Goal: Use online tool/utility: Use online tool/utility

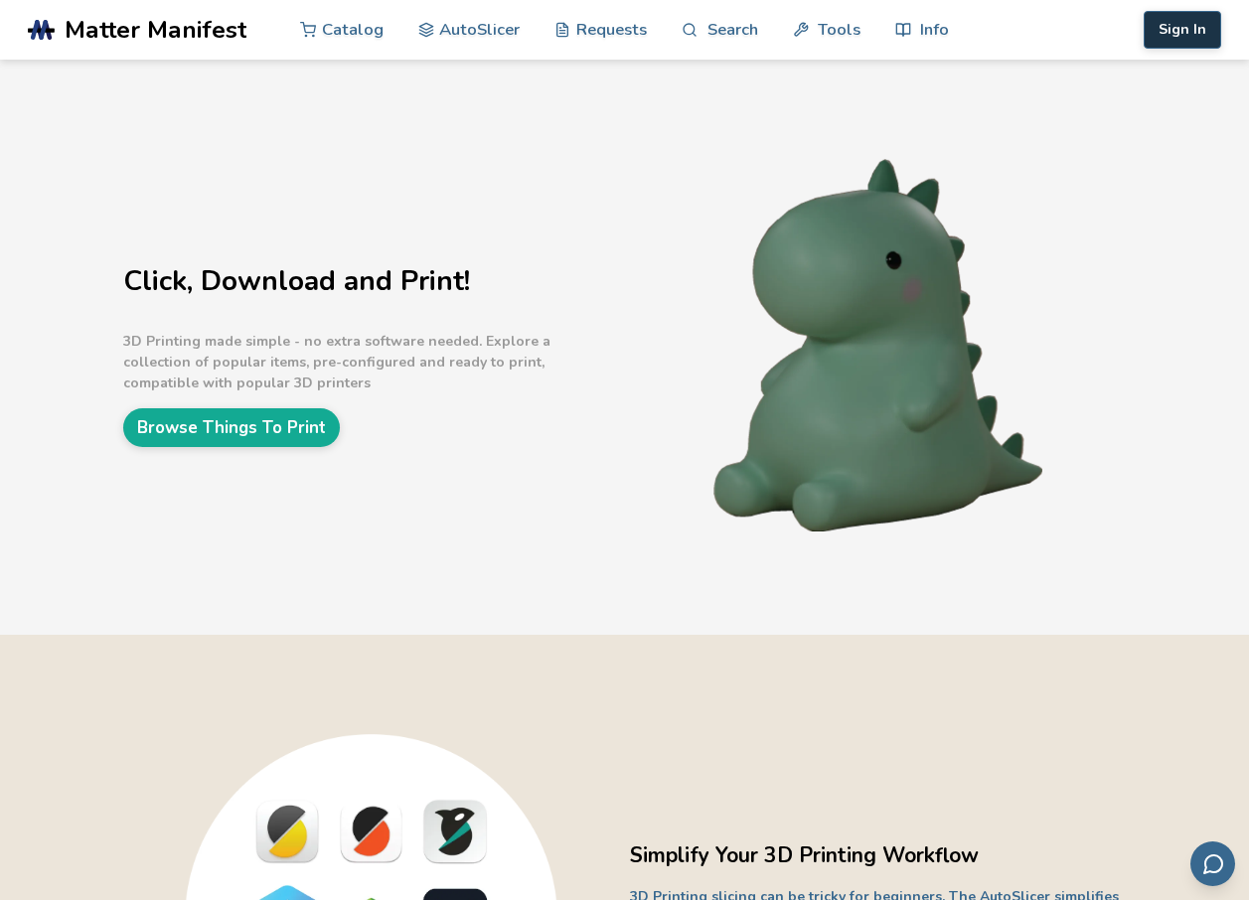
click at [1196, 31] on button "Sign In" at bounding box center [1183, 30] width 78 height 38
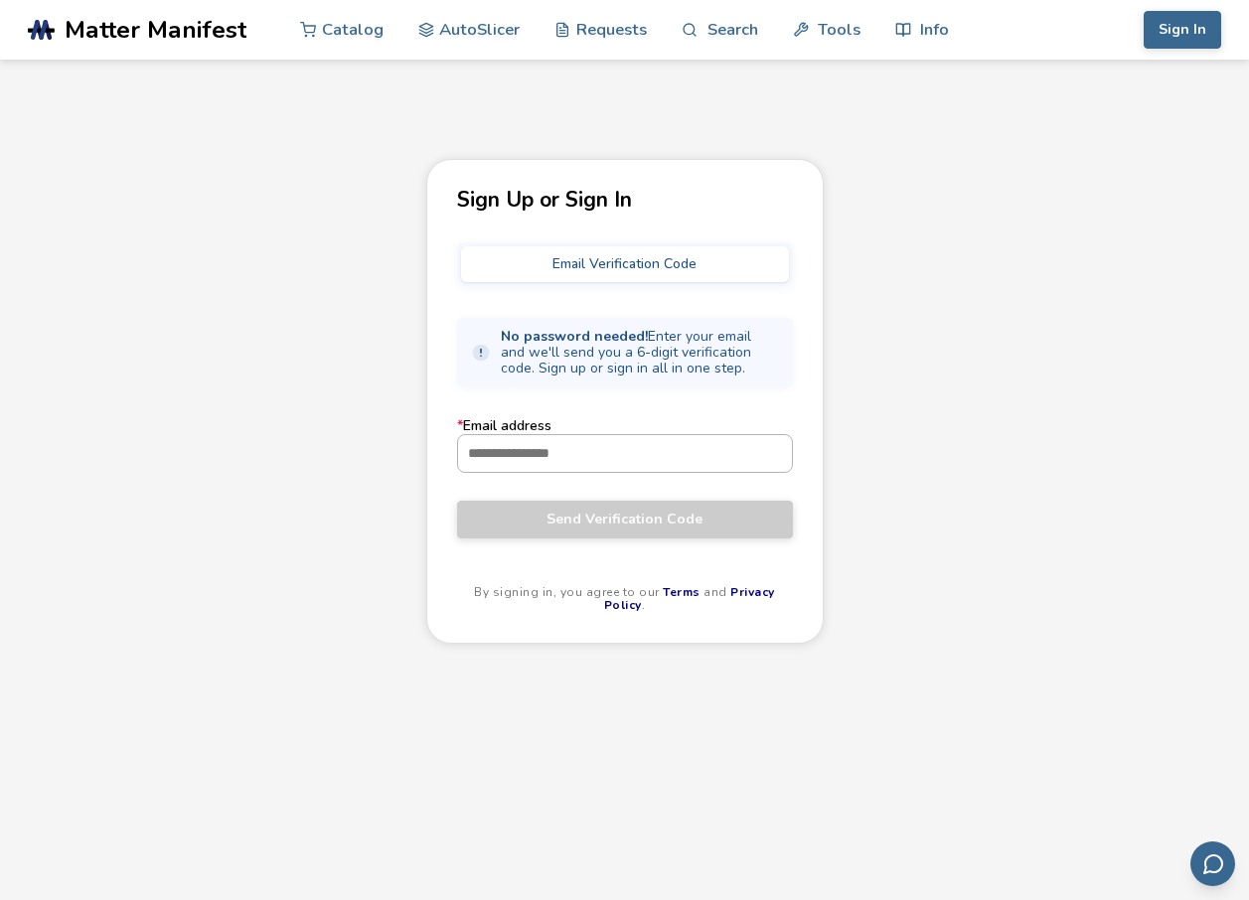
click at [630, 438] on input "* Email address" at bounding box center [625, 453] width 334 height 36
click at [626, 454] on input "* Email address" at bounding box center [625, 453] width 334 height 36
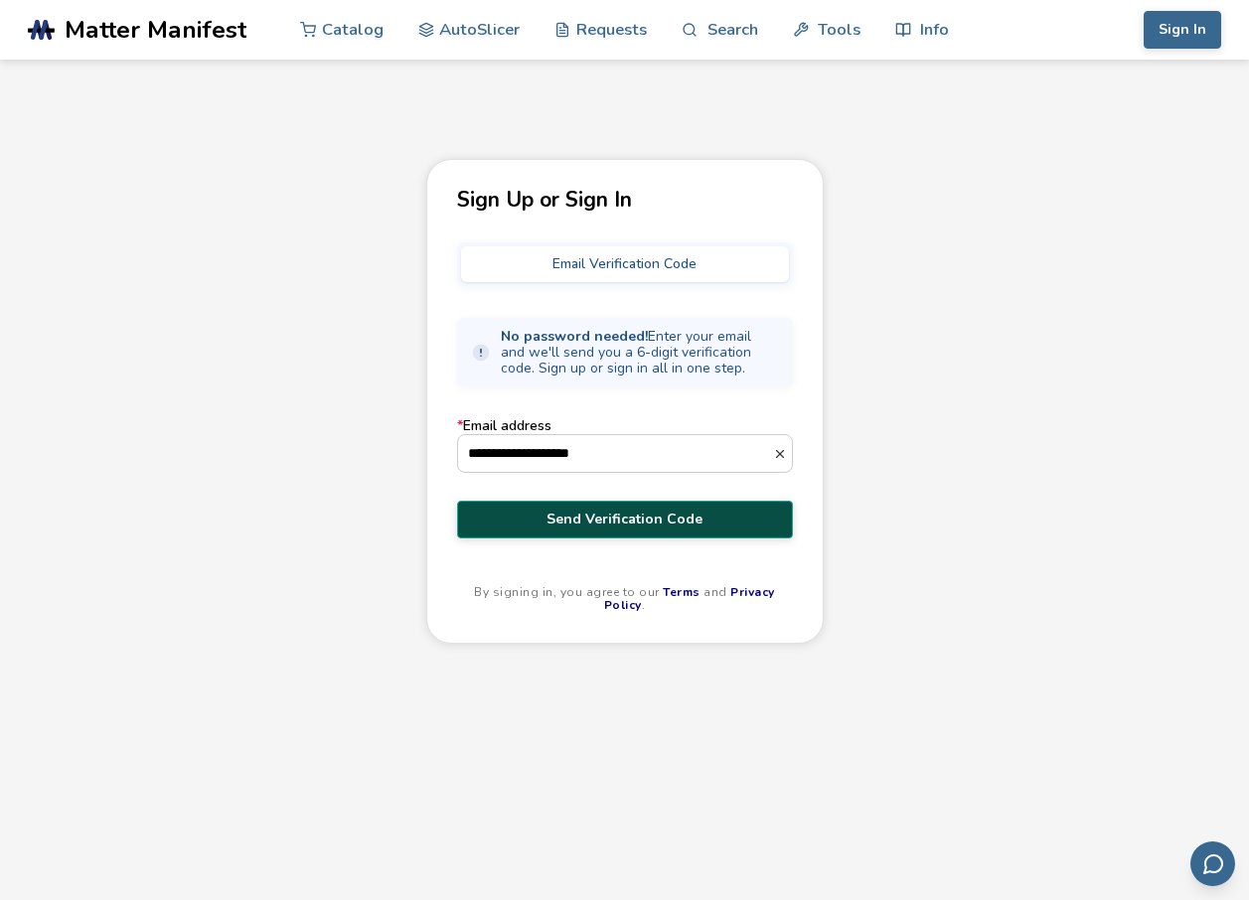
type input "**********"
click at [665, 520] on span "Send Verification Code" at bounding box center [625, 520] width 306 height 16
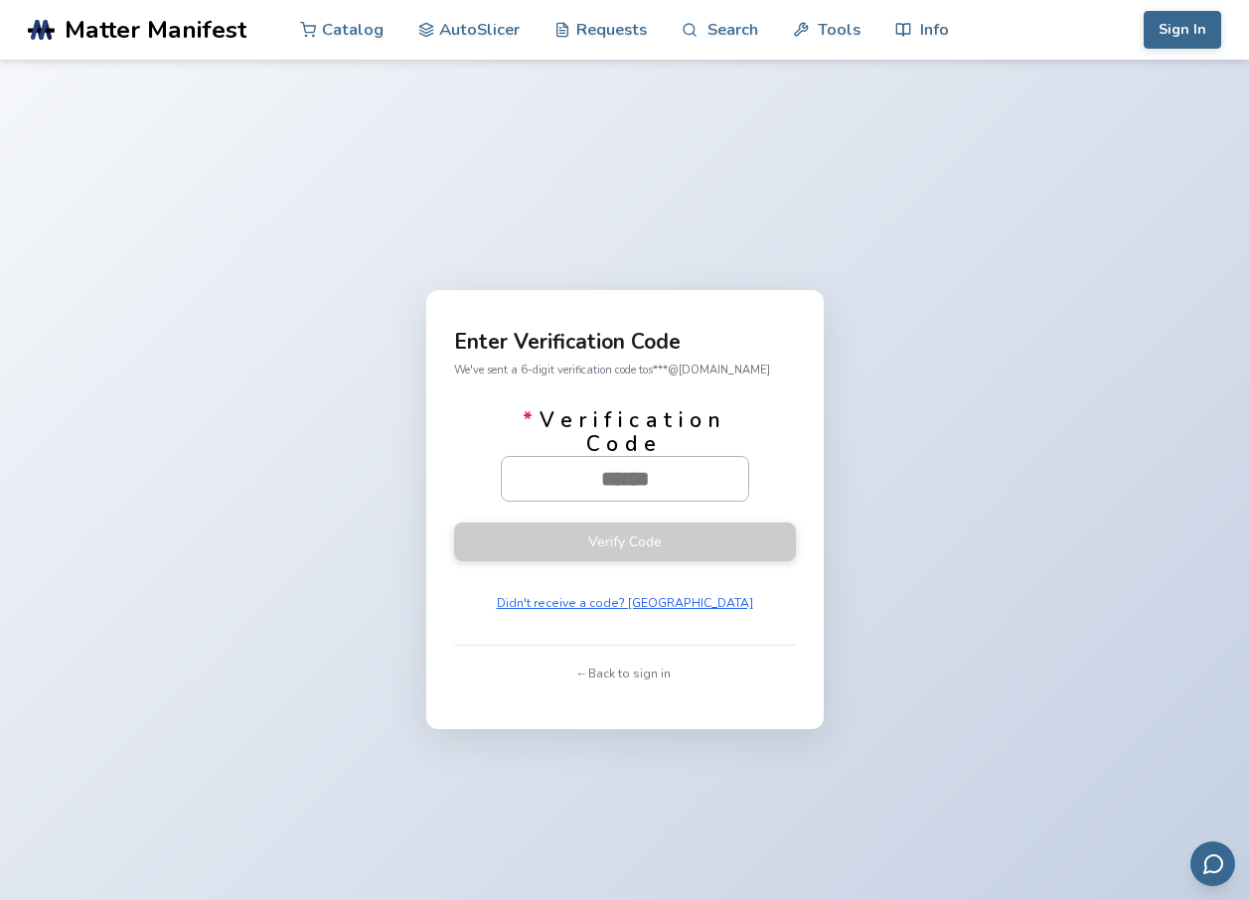
click at [576, 500] on input "* Verification Code" at bounding box center [625, 479] width 246 height 44
click at [579, 486] on input "* Verification Code" at bounding box center [625, 479] width 246 height 44
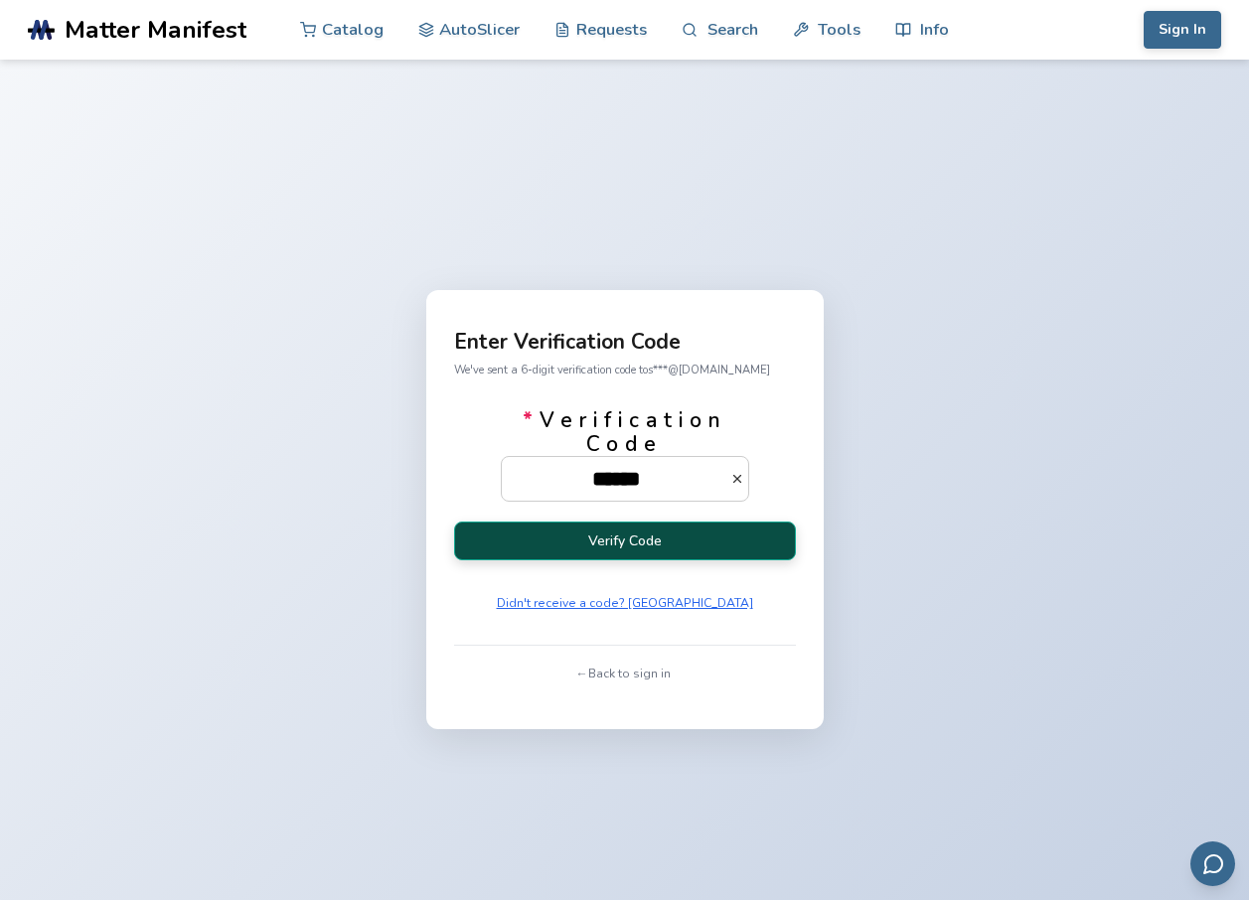
type input "******"
click at [653, 535] on button "Verify Code" at bounding box center [625, 541] width 342 height 39
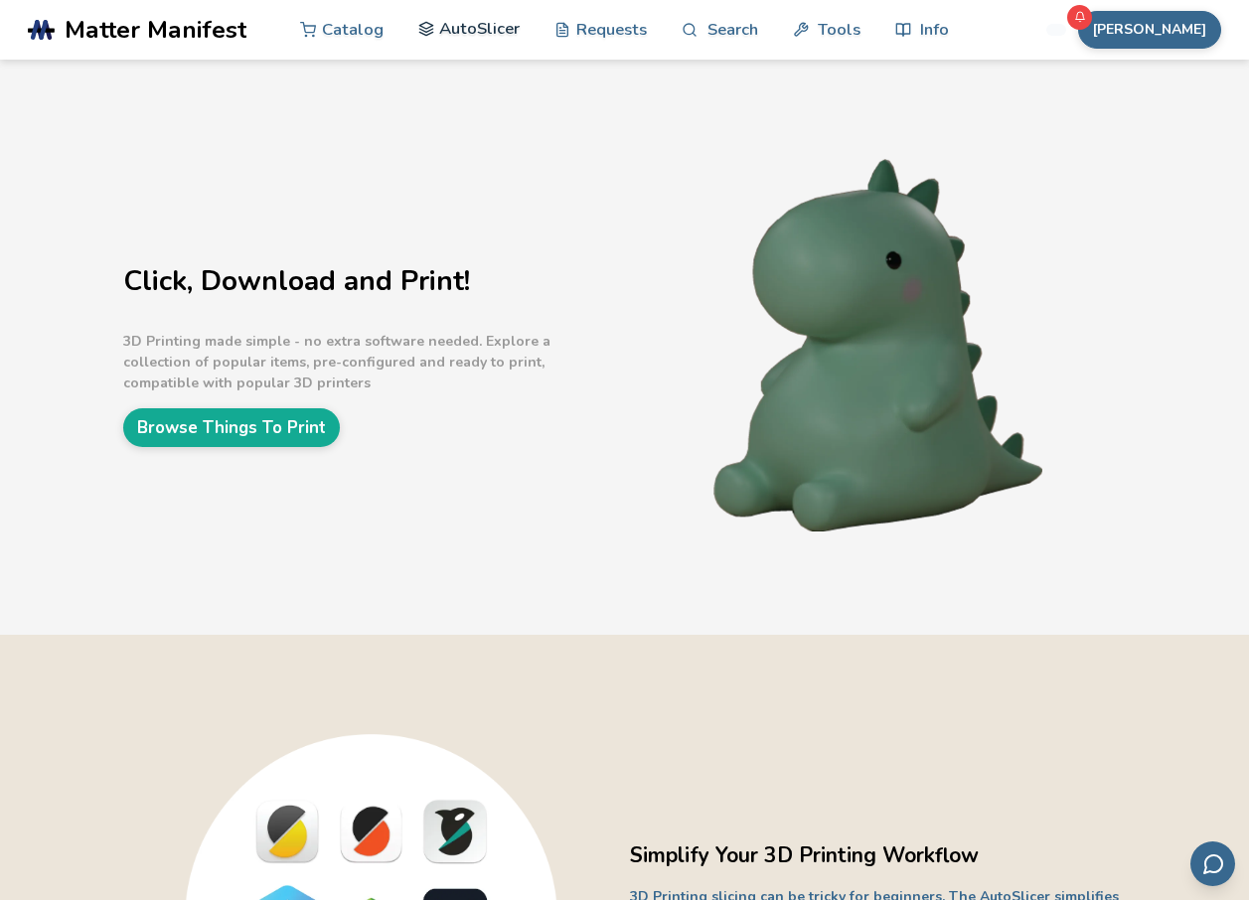
click at [484, 21] on link "AutoSlicer" at bounding box center [469, 29] width 102 height 60
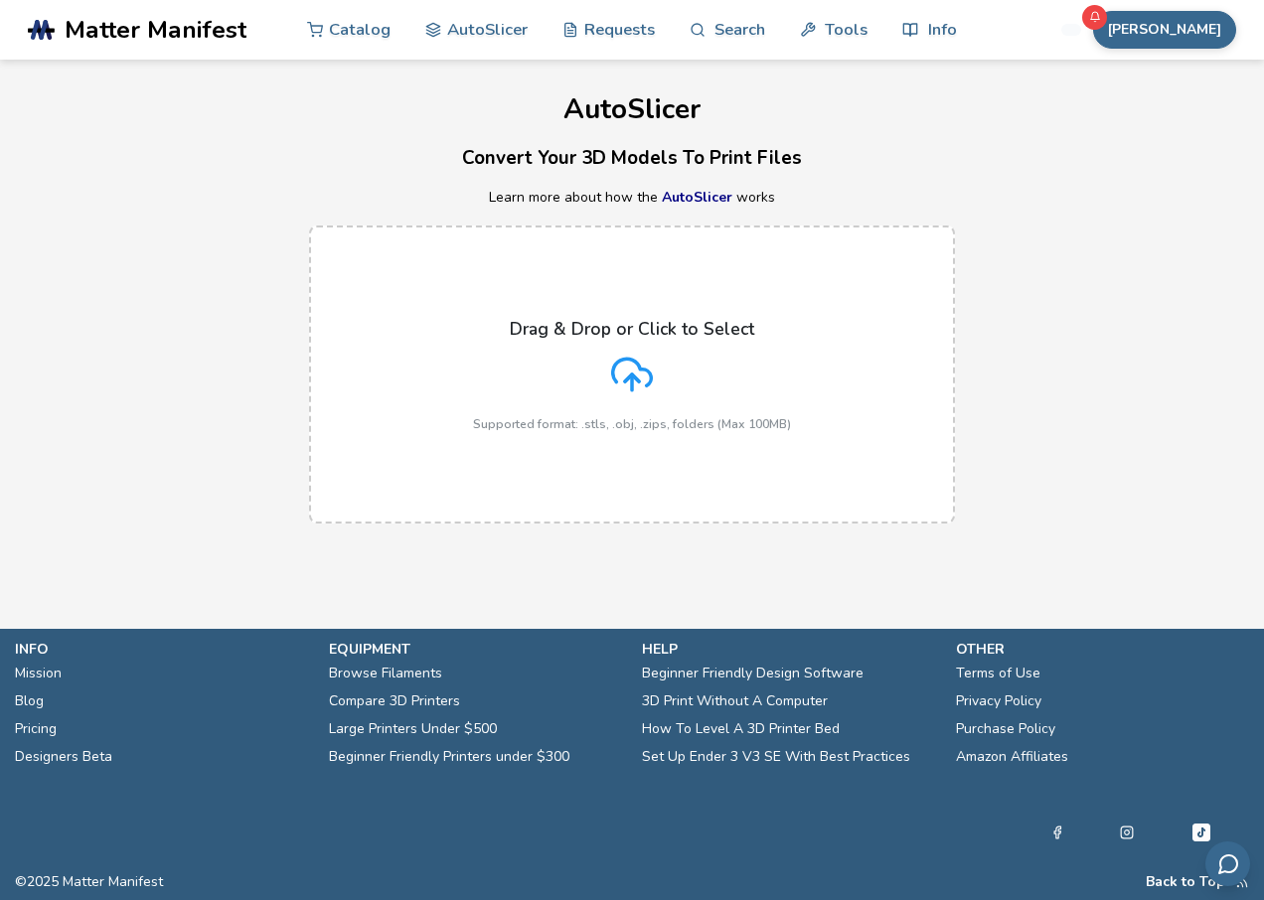
click at [583, 344] on div "Drag & Drop or Click to Select Supported format: .stls, .obj, .zips, folders (M…" at bounding box center [632, 375] width 318 height 112
click at [0, 0] on input "Drag & Drop or Click to Select Supported format: .stls, .obj, .zips, folders (M…" at bounding box center [0, 0] width 0 height 0
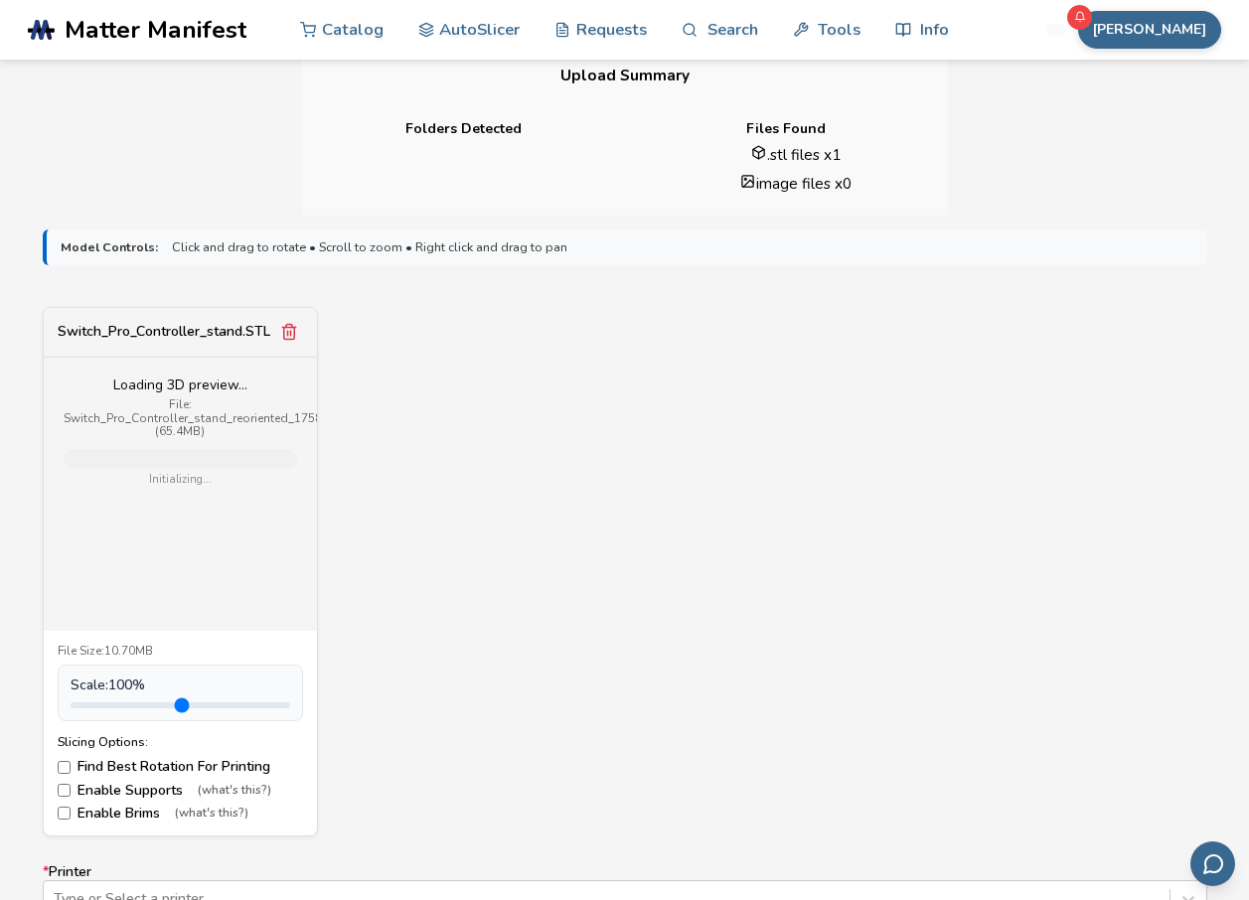
scroll to position [497, 0]
click at [284, 346] on button "Remove model" at bounding box center [289, 333] width 28 height 28
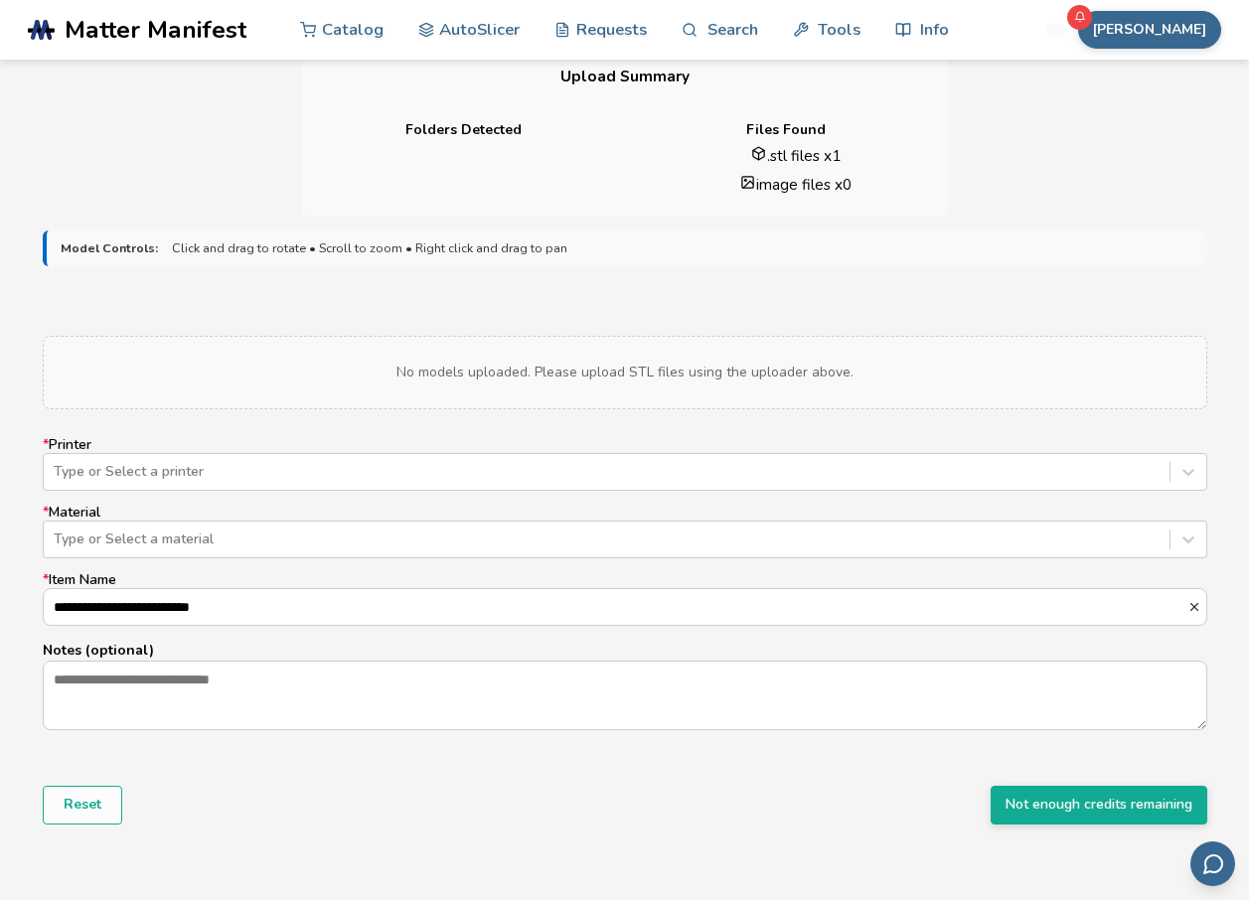
scroll to position [0, 0]
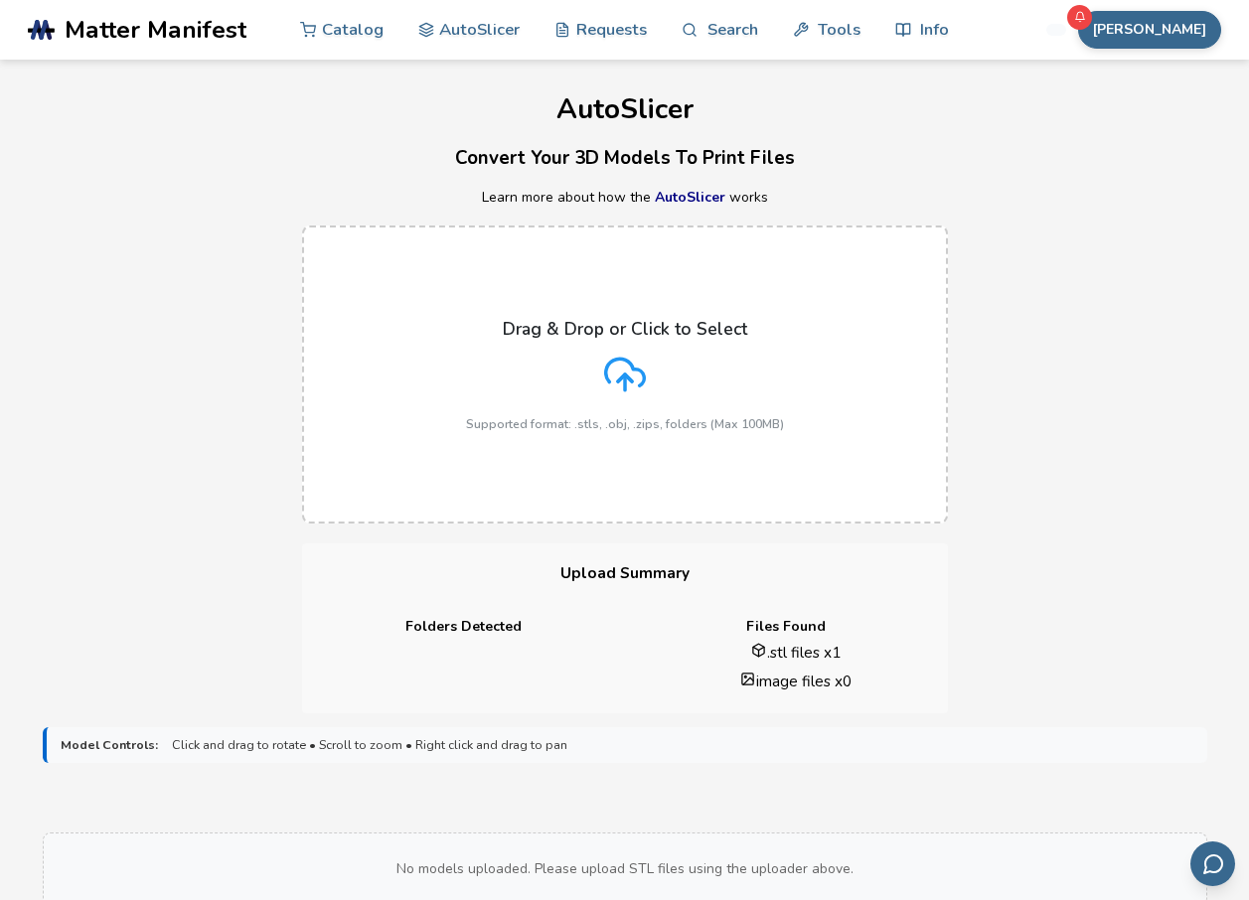
click at [563, 375] on div "Drag & Drop or Click to Select Supported format: .stls, .obj, .zips, folders (M…" at bounding box center [625, 375] width 318 height 112
click at [0, 0] on input "Drag & Drop or Click to Select Supported format: .stls, .obj, .zips, folders (M…" at bounding box center [0, 0] width 0 height 0
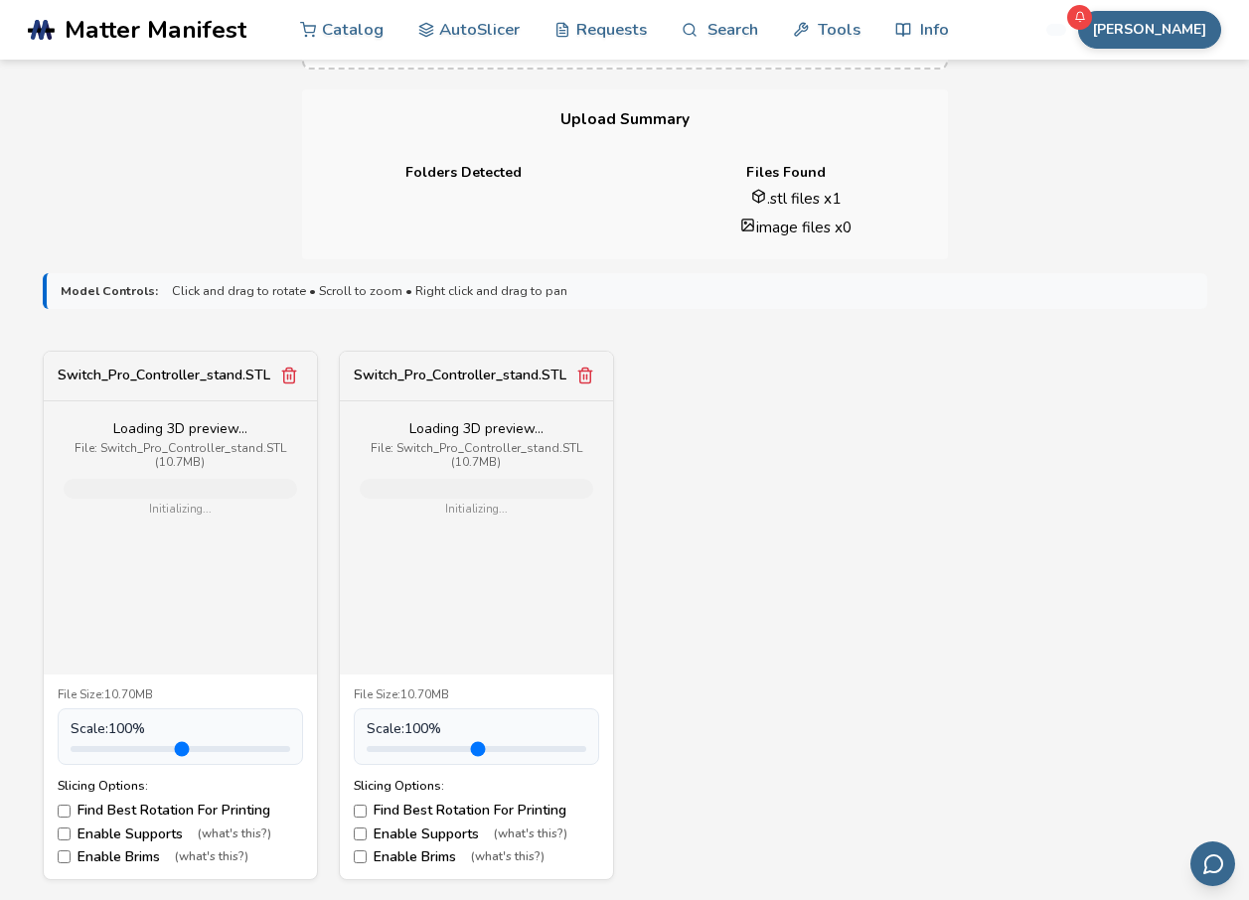
scroll to position [596, 0]
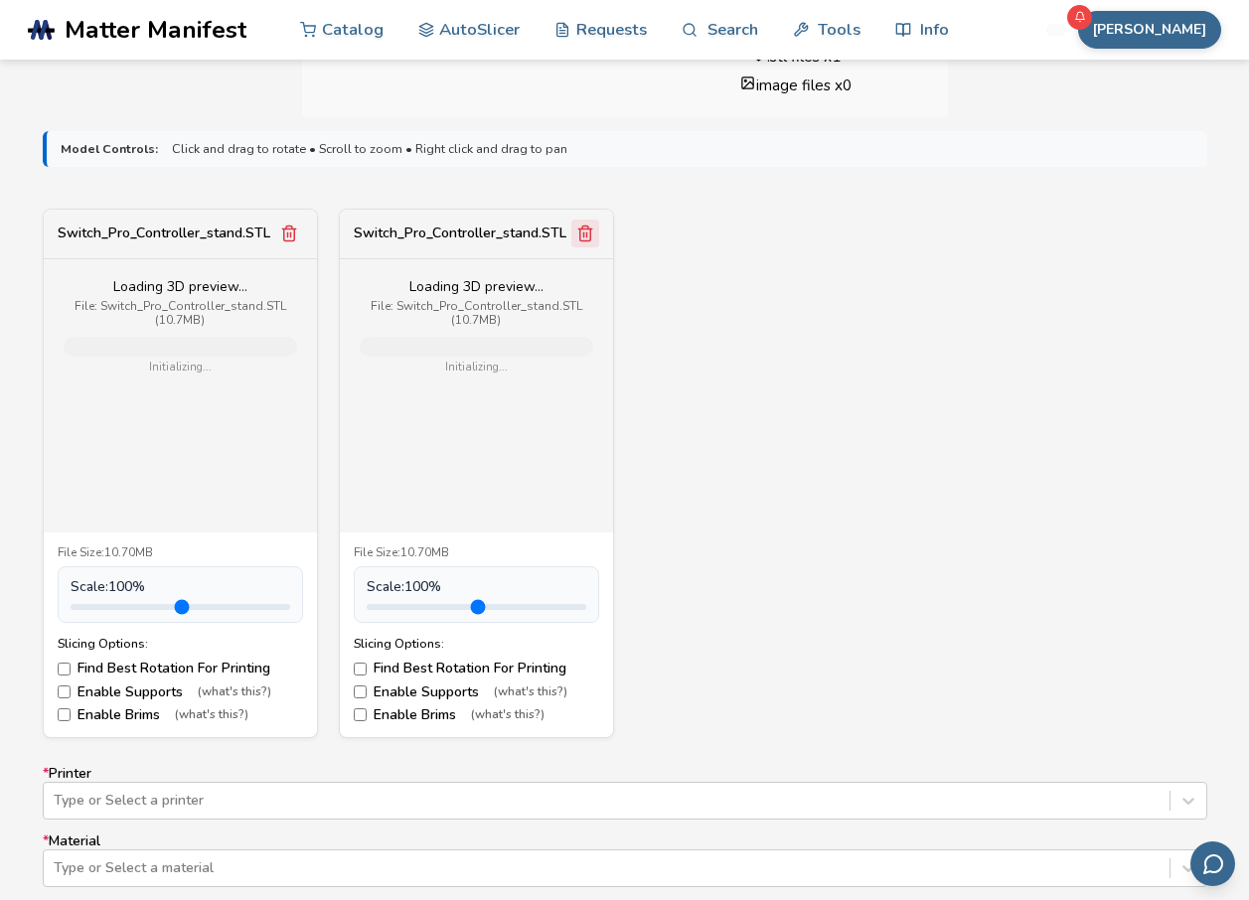
click at [592, 240] on icon "Remove model" at bounding box center [585, 234] width 18 height 18
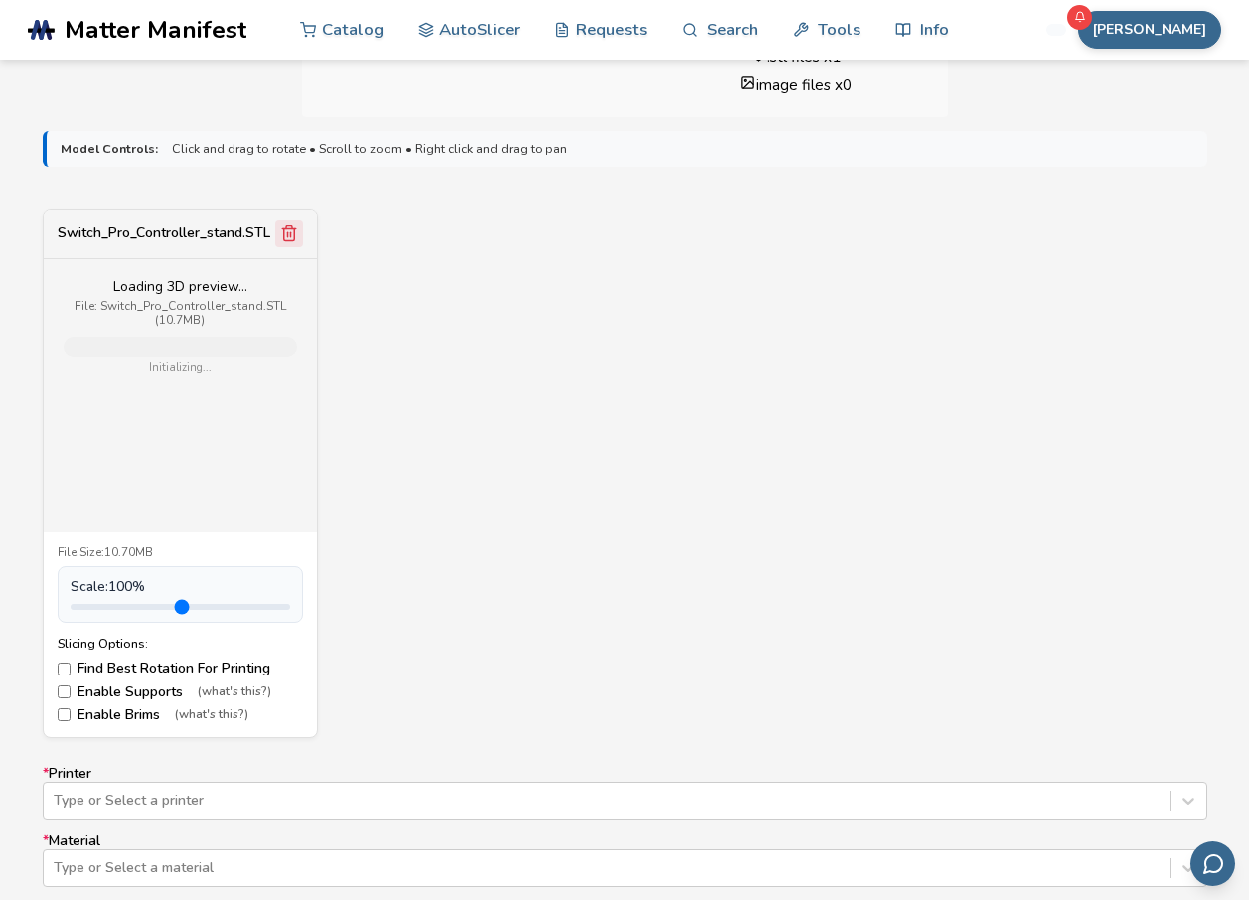
click at [283, 241] on icon "Remove model" at bounding box center [288, 234] width 11 height 15
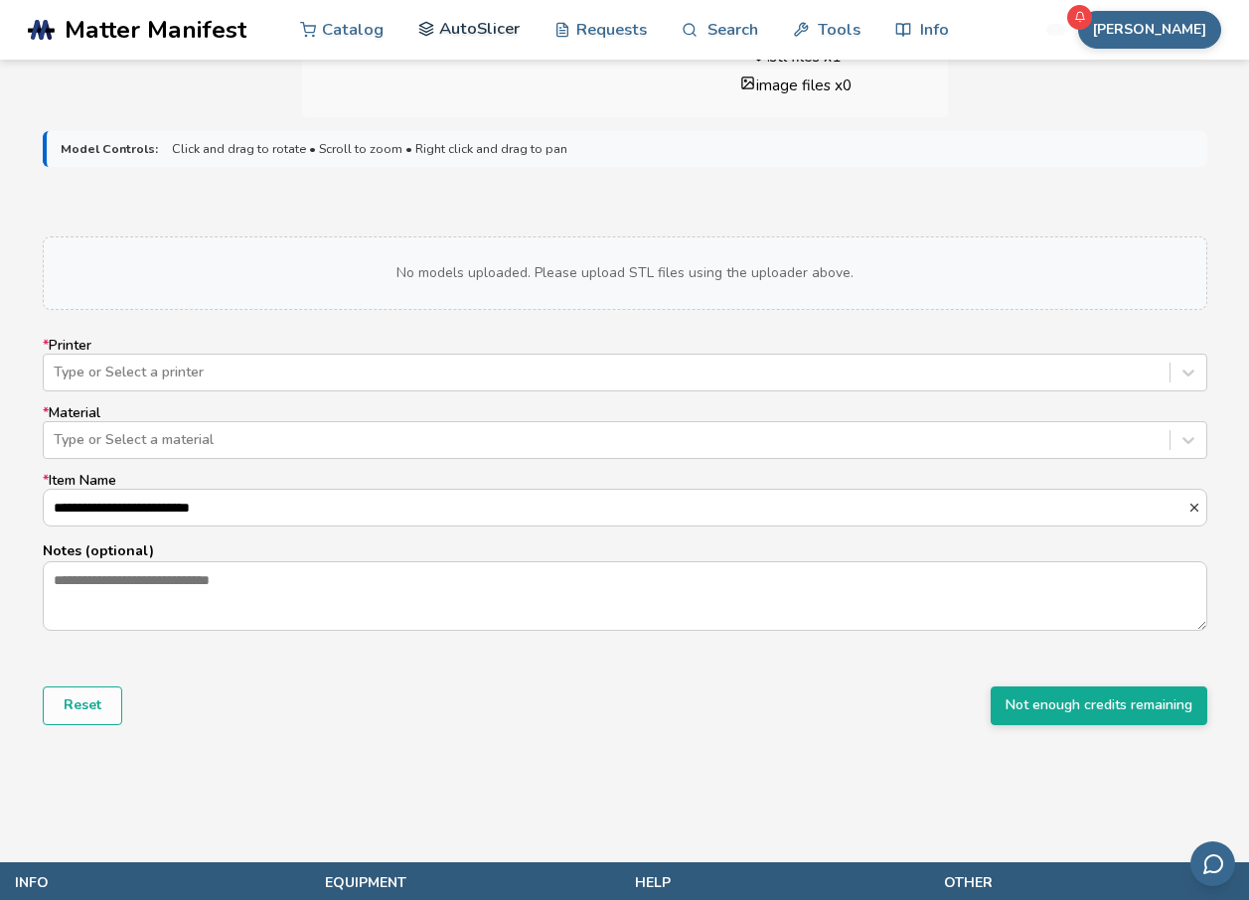
click at [476, 35] on link "AutoSlicer" at bounding box center [469, 29] width 102 height 60
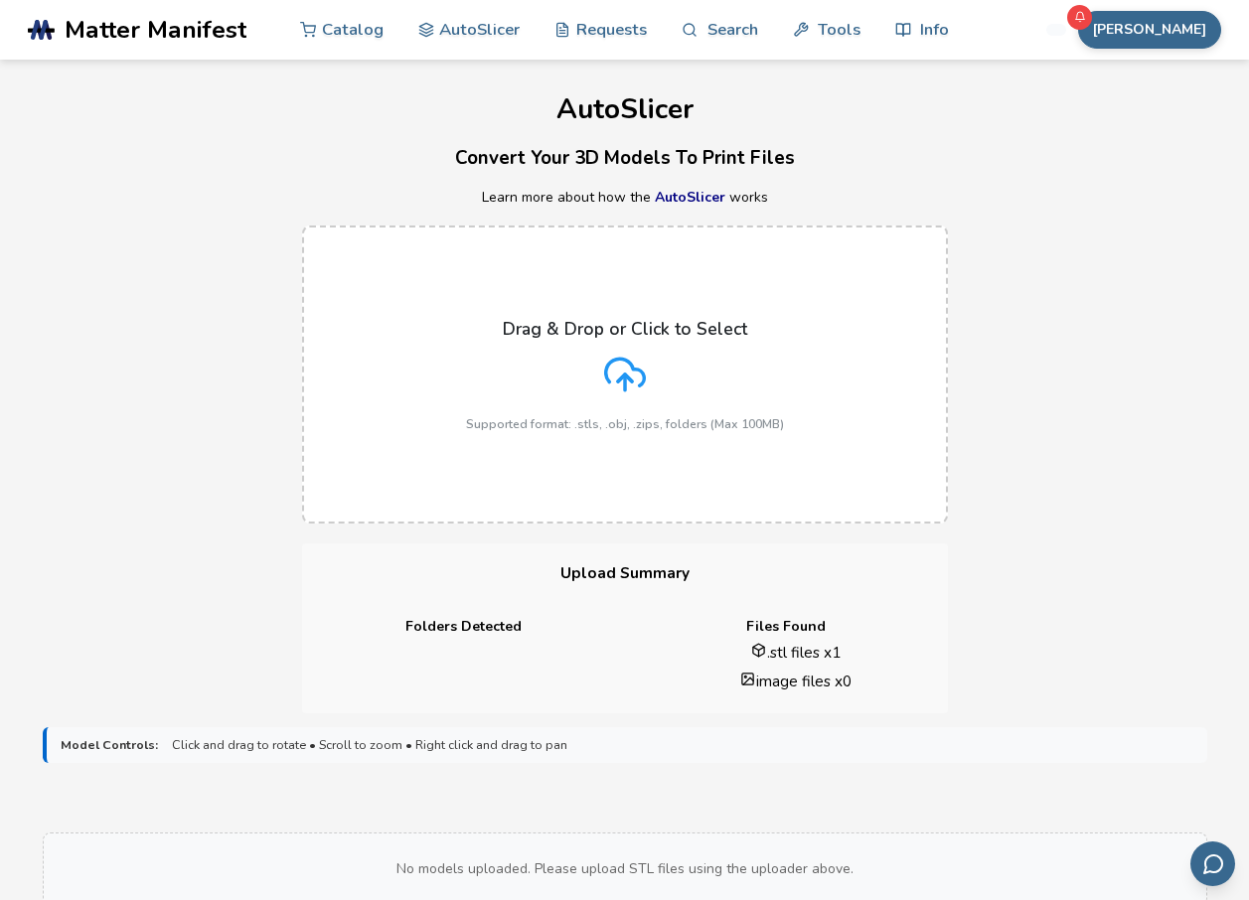
click at [561, 833] on div "No models uploaded. Please upload STL files using the uploader above." at bounding box center [625, 870] width 1165 height 74
click at [632, 380] on polyline at bounding box center [625, 378] width 14 height 7
click at [0, 0] on input "Drag & Drop or Click to Select Supported format: .stls, .obj, .zips, folders (M…" at bounding box center [0, 0] width 0 height 0
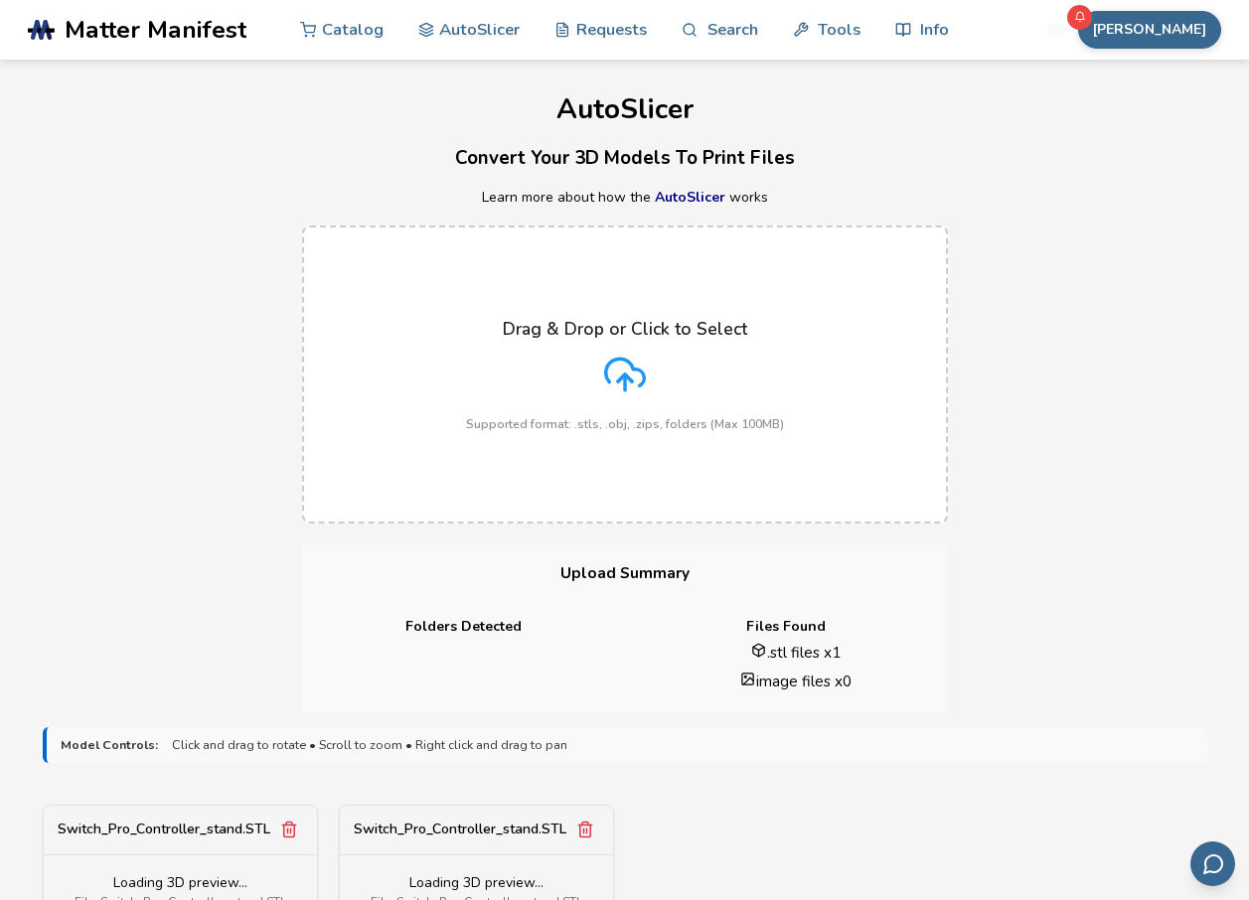
scroll to position [497, 0]
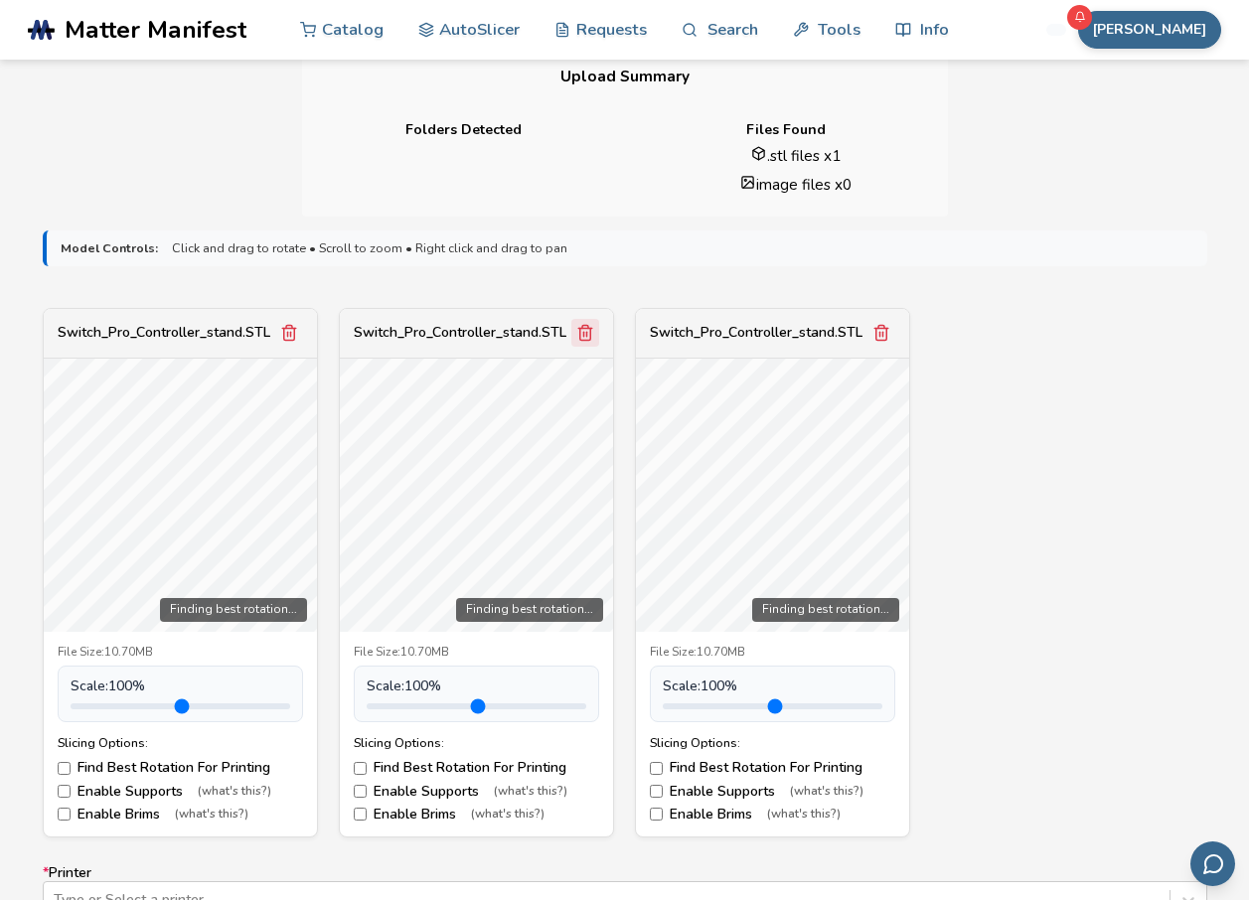
click at [581, 331] on icon "Remove model" at bounding box center [585, 333] width 18 height 18
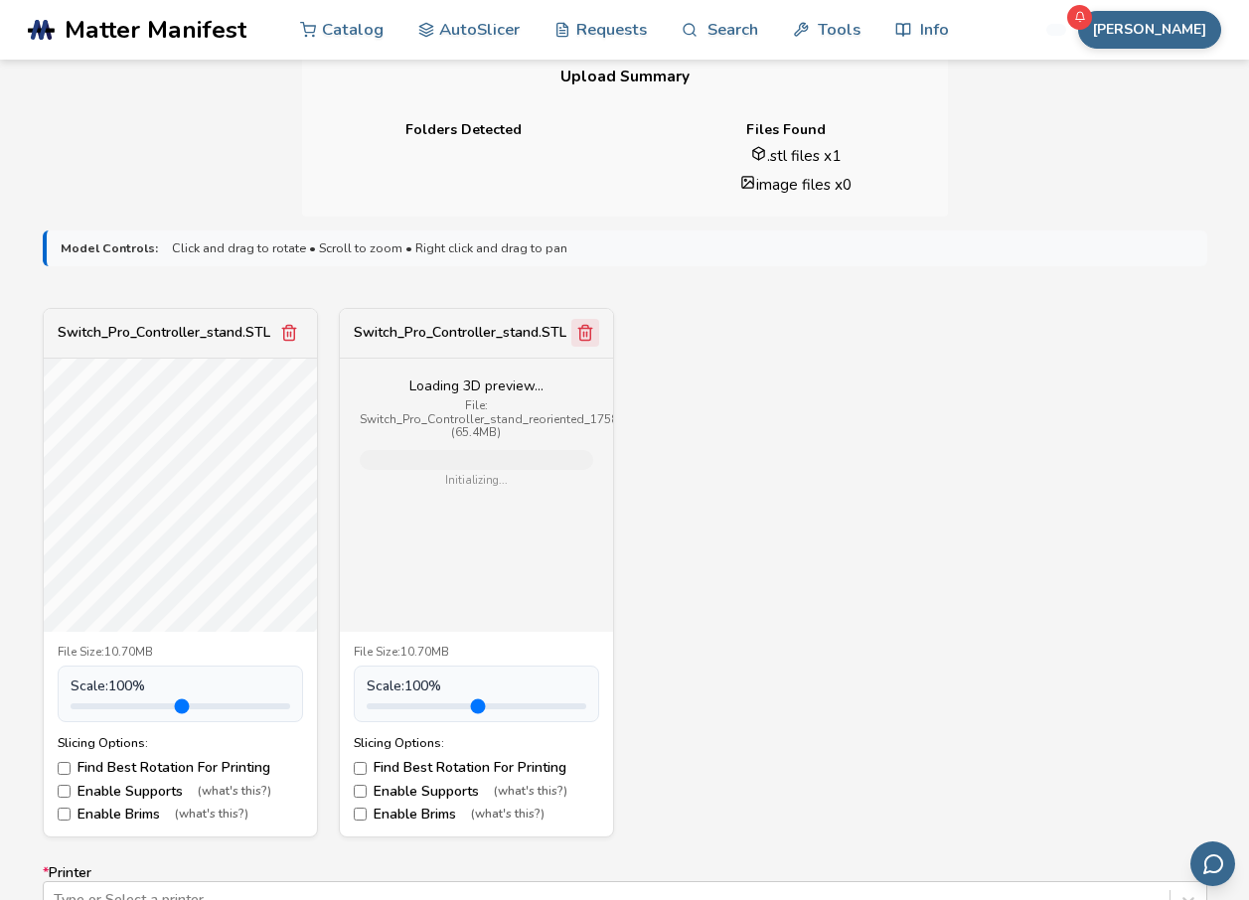
click at [585, 337] on icon "Remove model" at bounding box center [585, 333] width 18 height 18
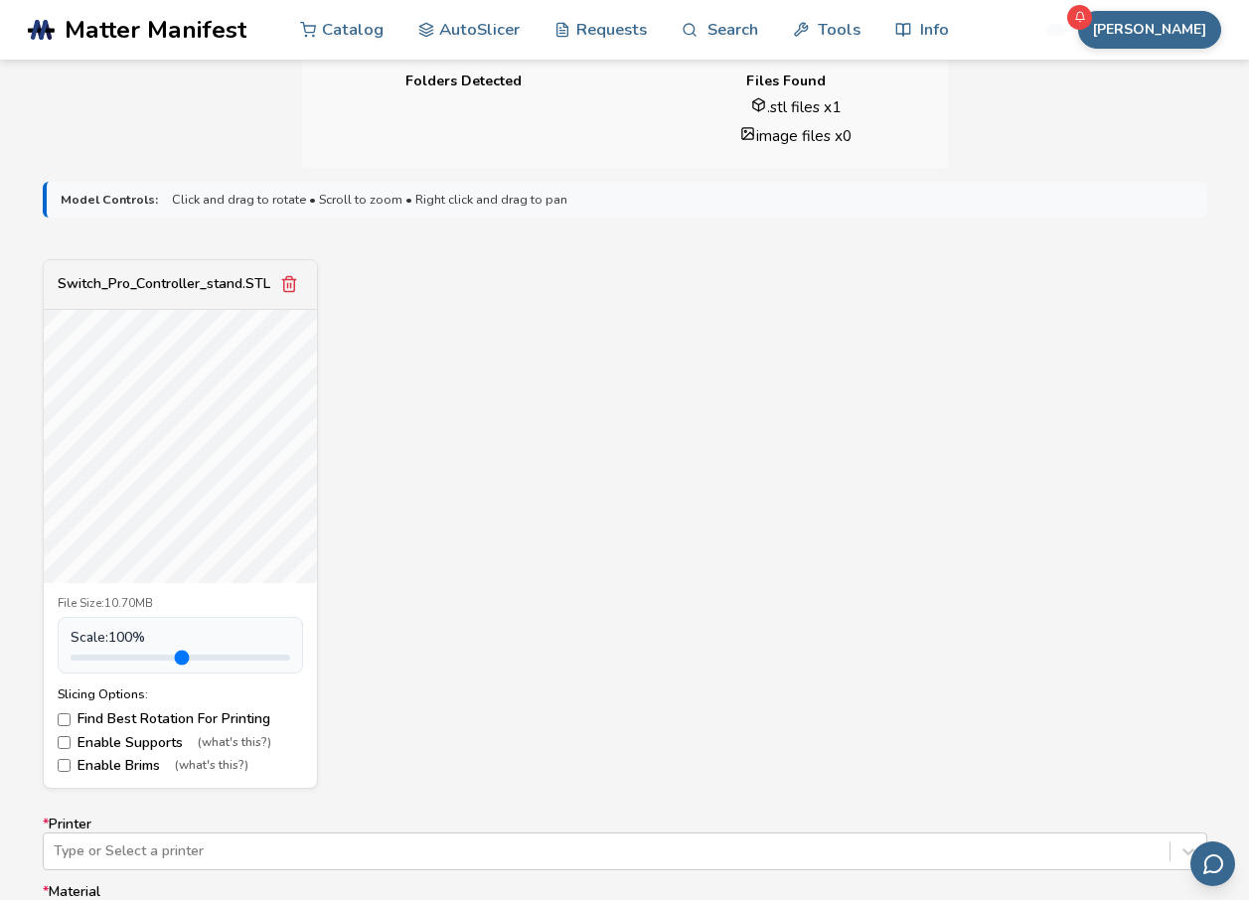
scroll to position [596, 0]
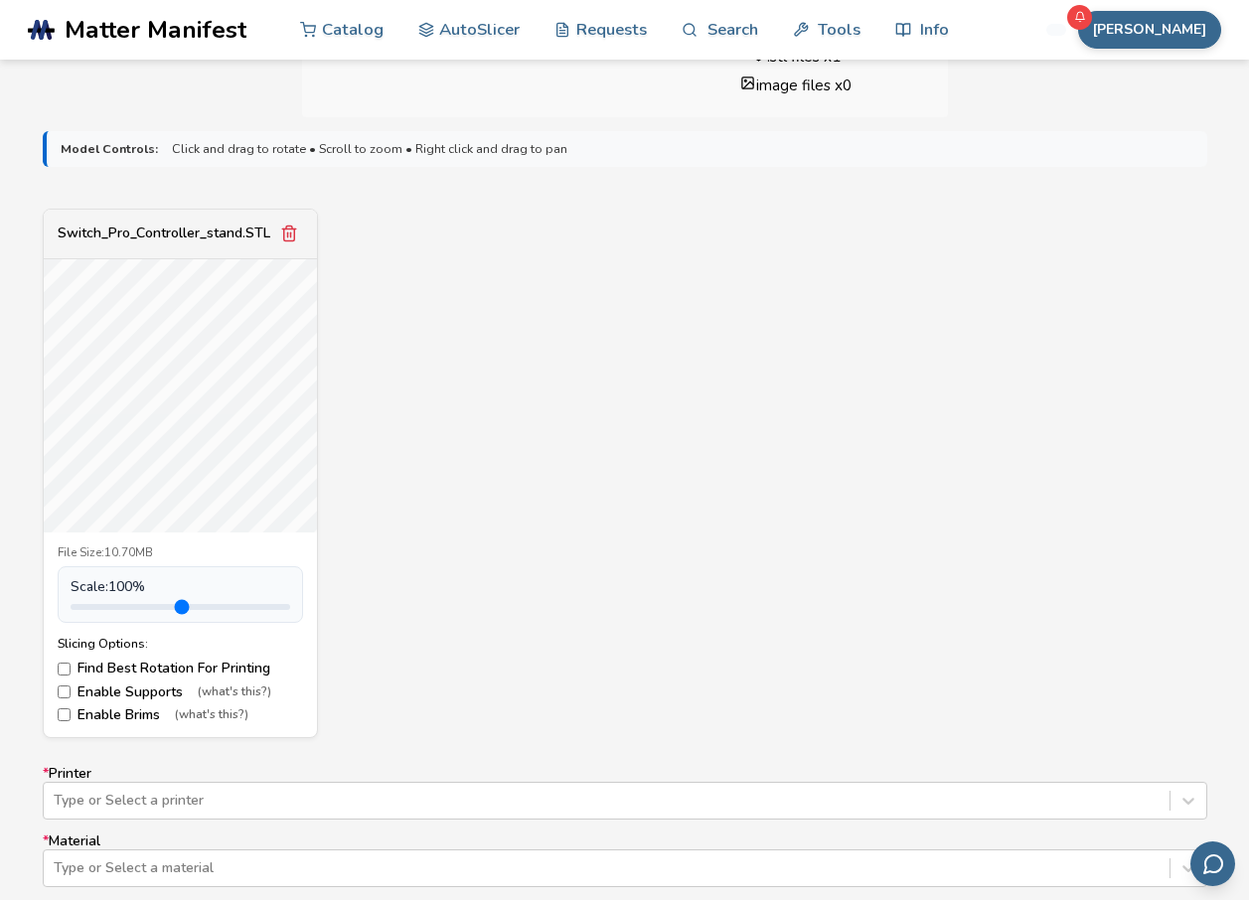
click at [110, 691] on label "Enable Supports (what's this?)" at bounding box center [180, 693] width 245 height 16
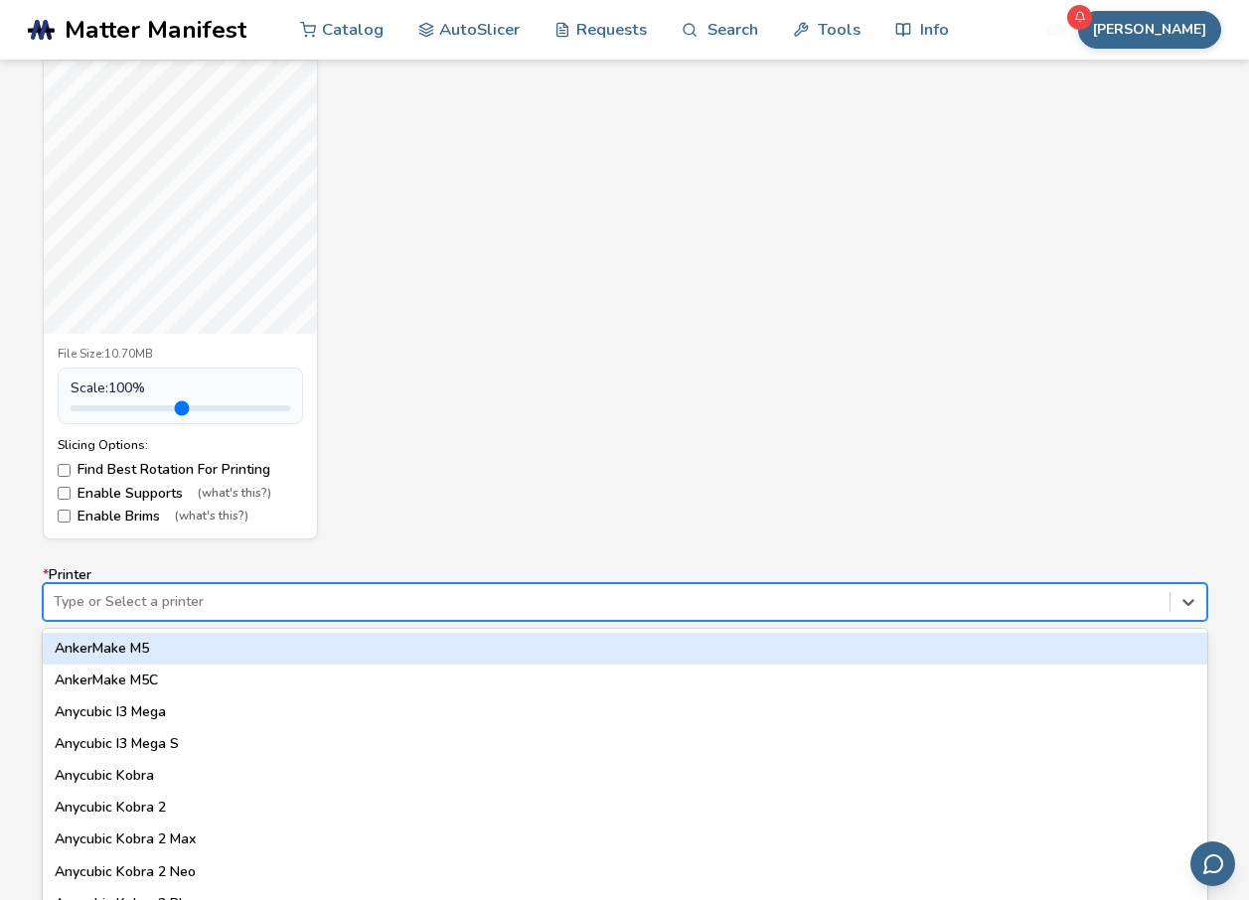
scroll to position [830, 0]
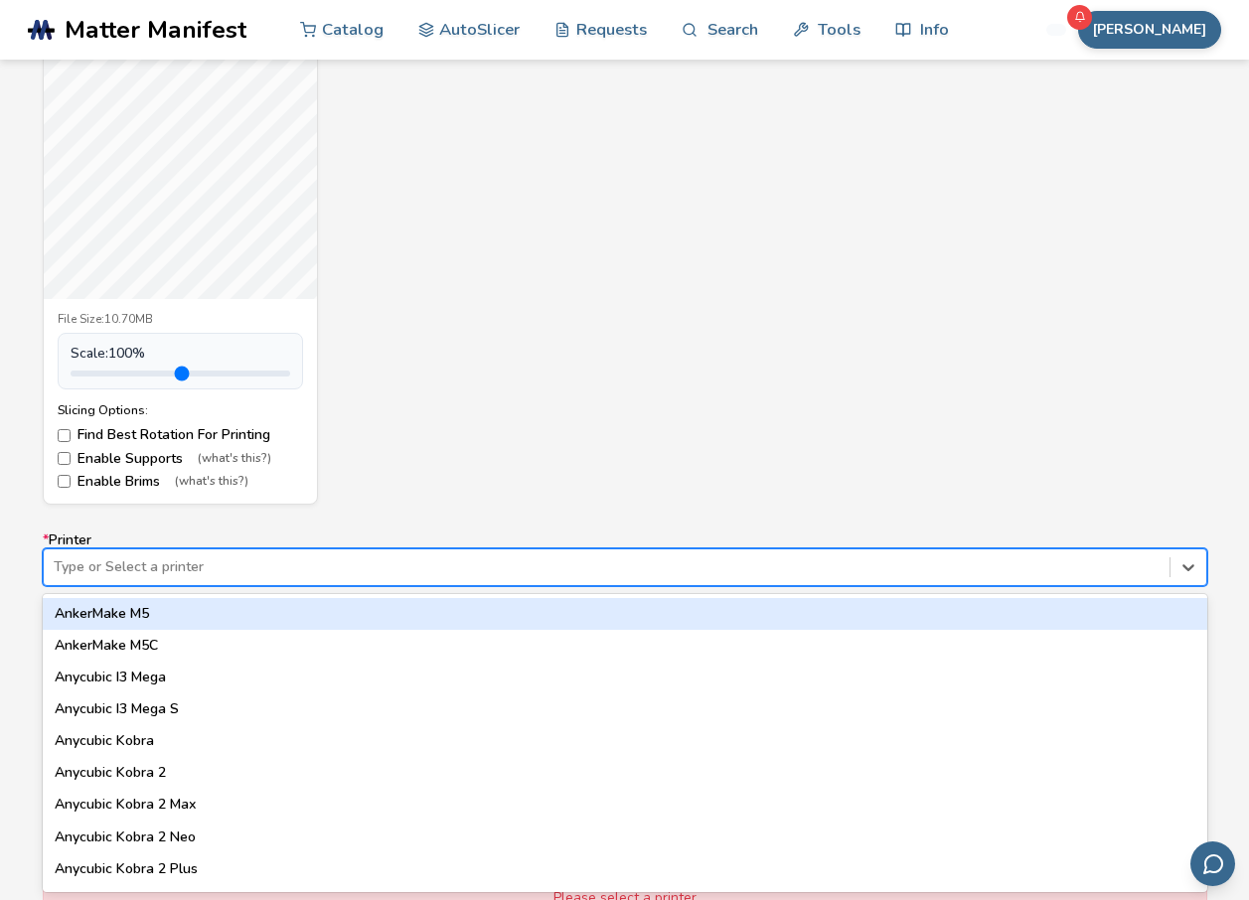
click at [293, 586] on div "64 results available. Use Up and Down to choose options, press Enter to select …" at bounding box center [625, 568] width 1165 height 38
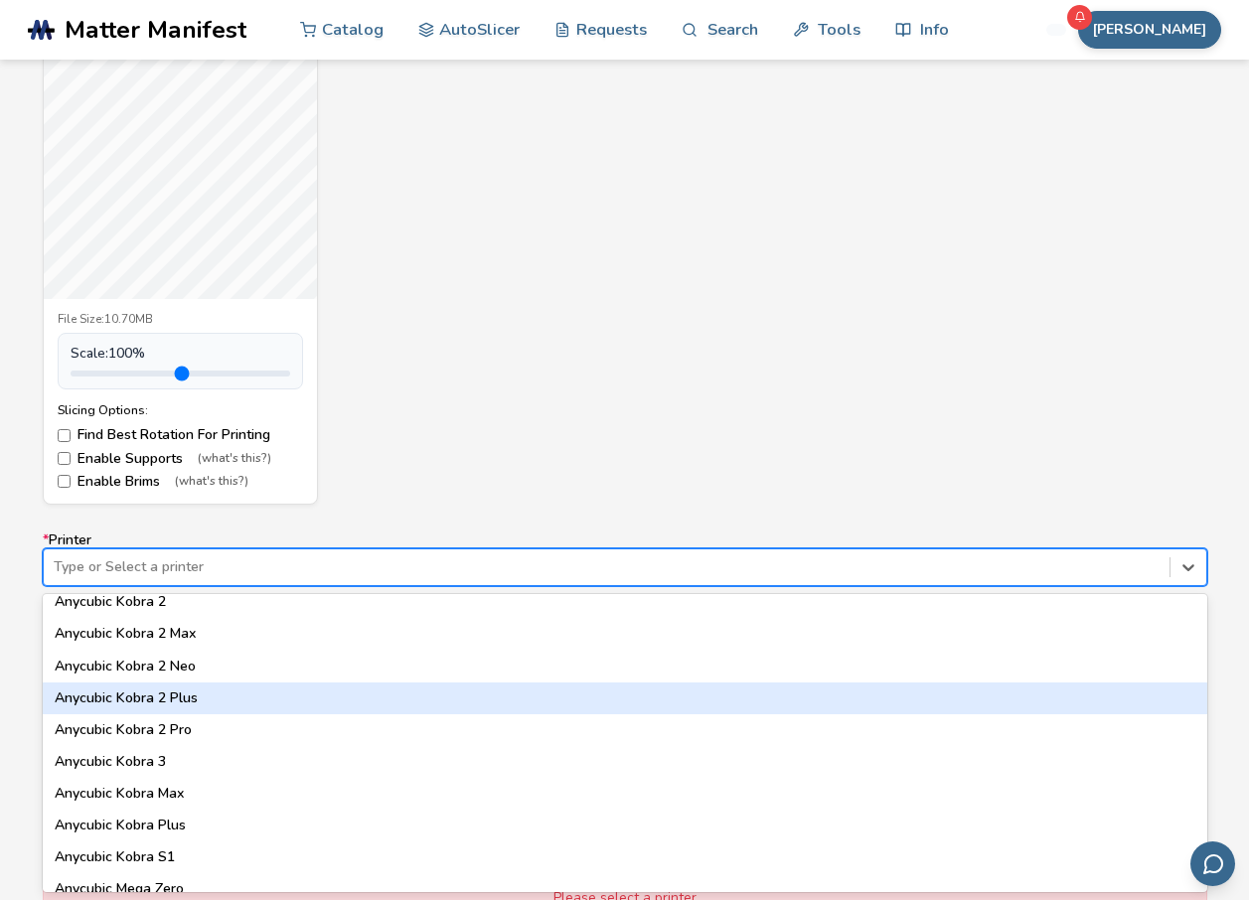
scroll to position [199, 0]
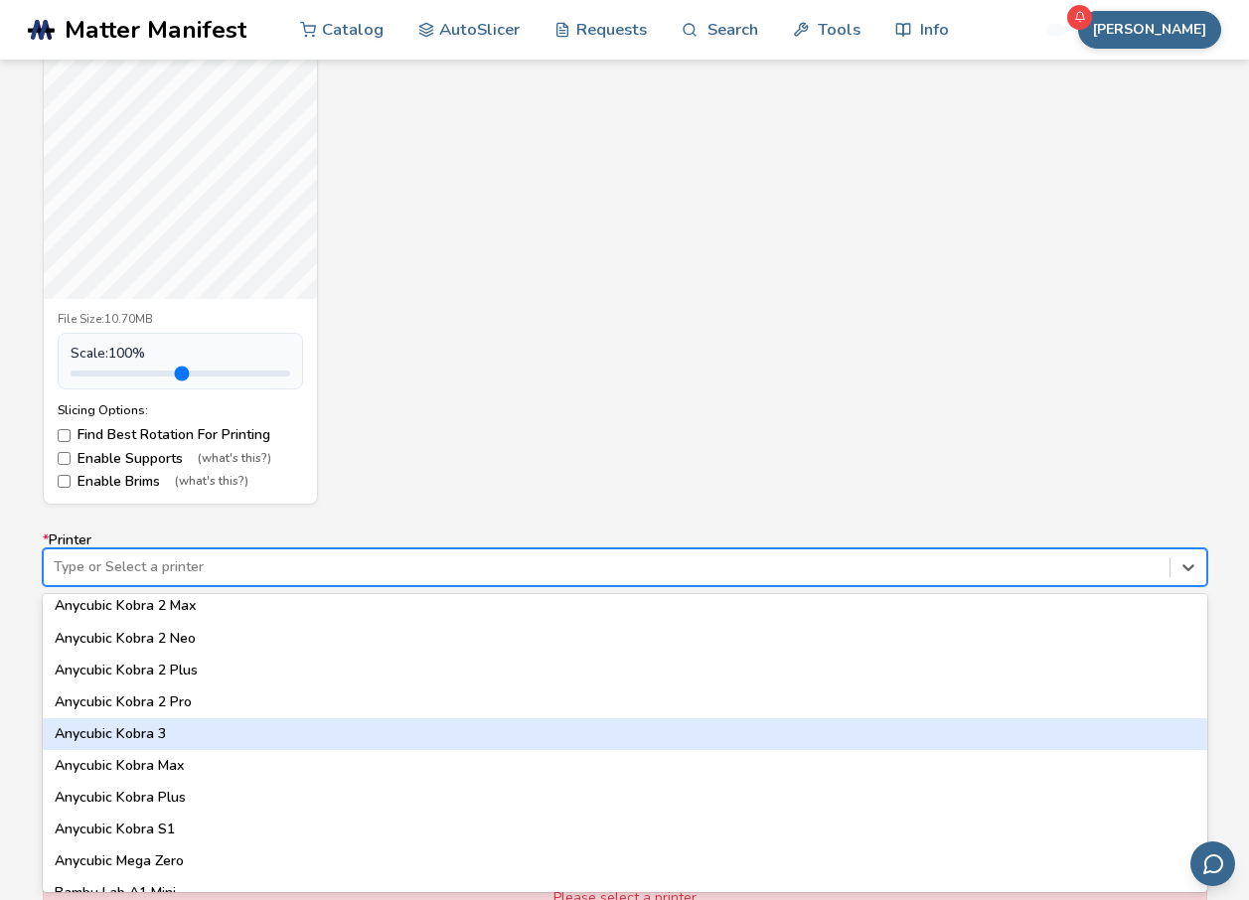
click at [178, 724] on div "Anycubic Kobra 3" at bounding box center [625, 735] width 1165 height 32
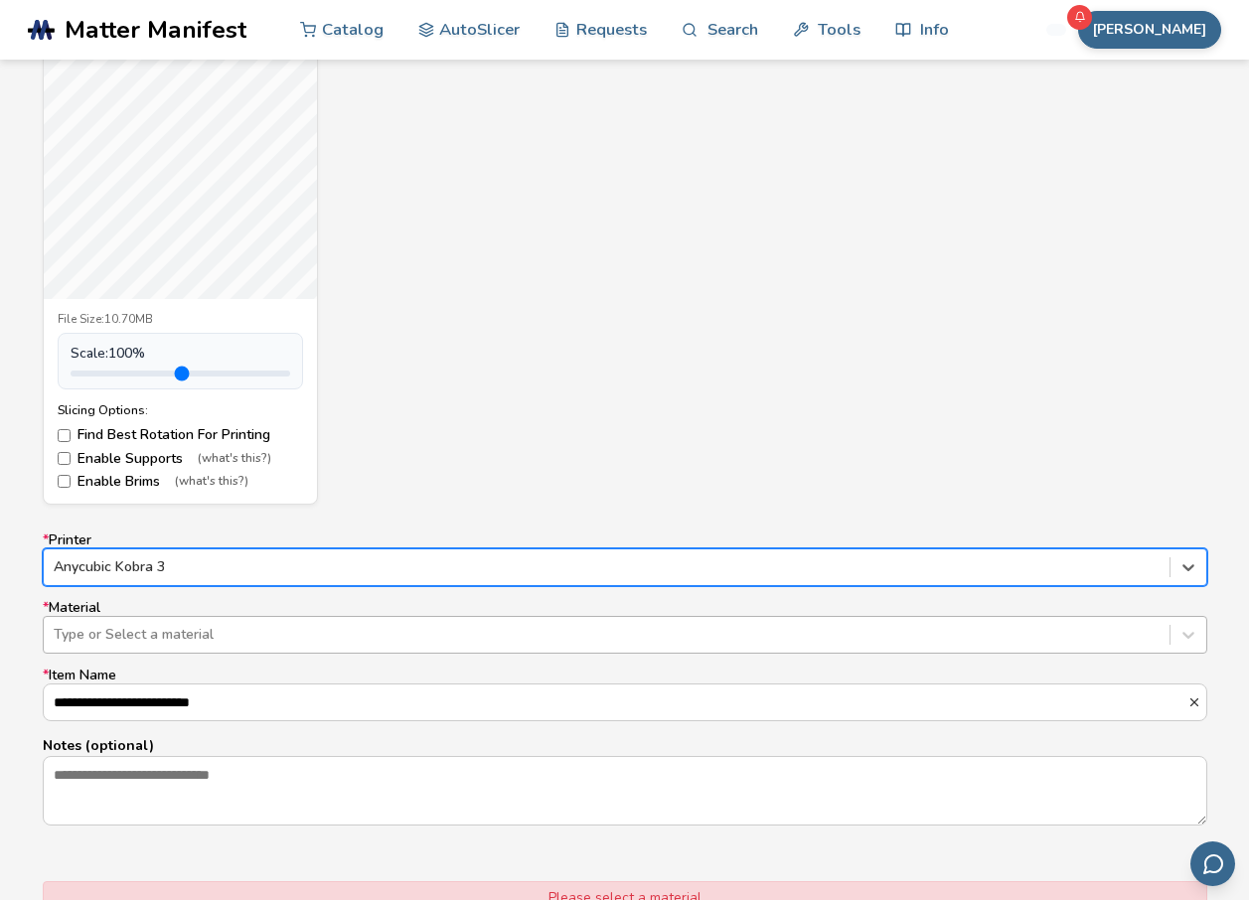
click at [225, 651] on div "Type or Select a material" at bounding box center [625, 635] width 1165 height 38
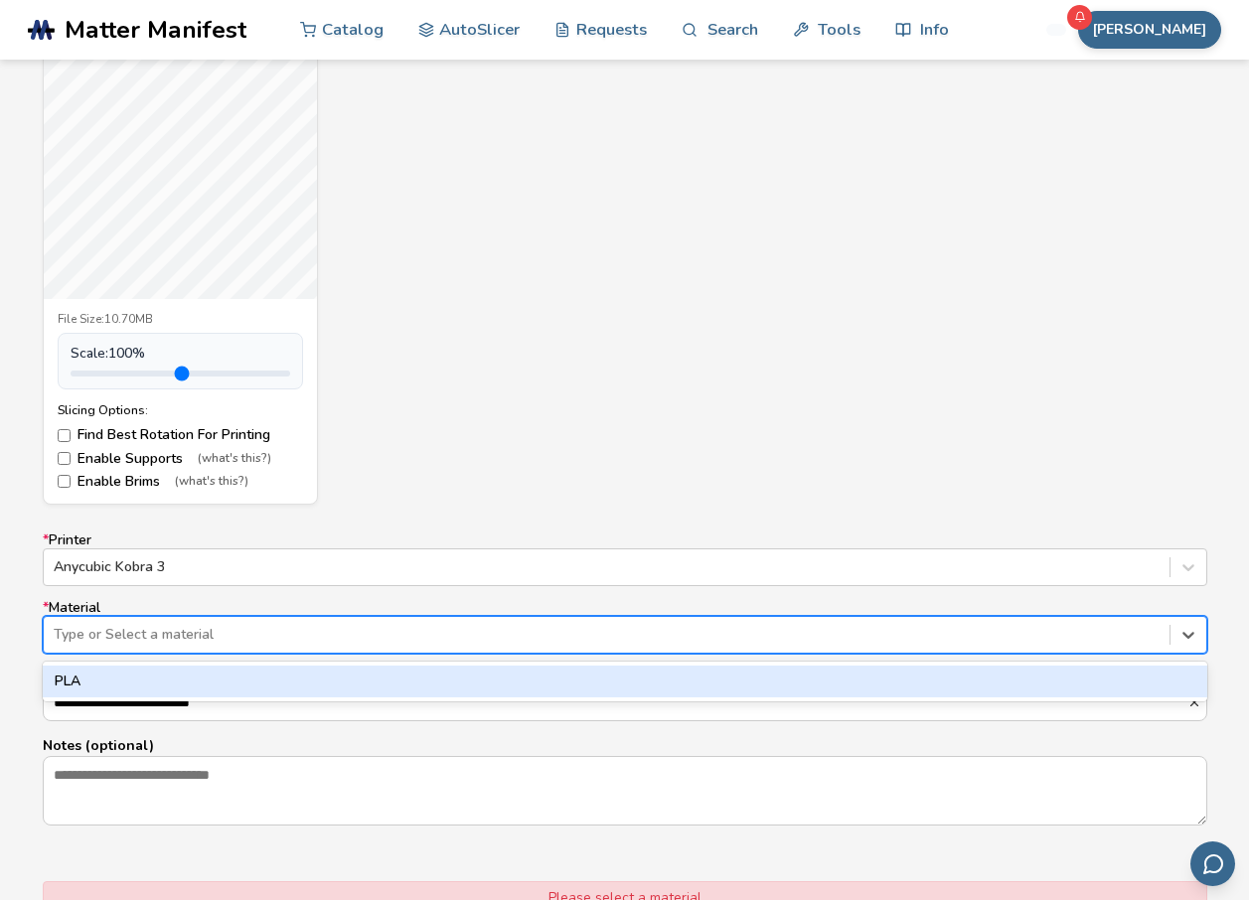
click at [179, 693] on div "PLA" at bounding box center [625, 682] width 1165 height 32
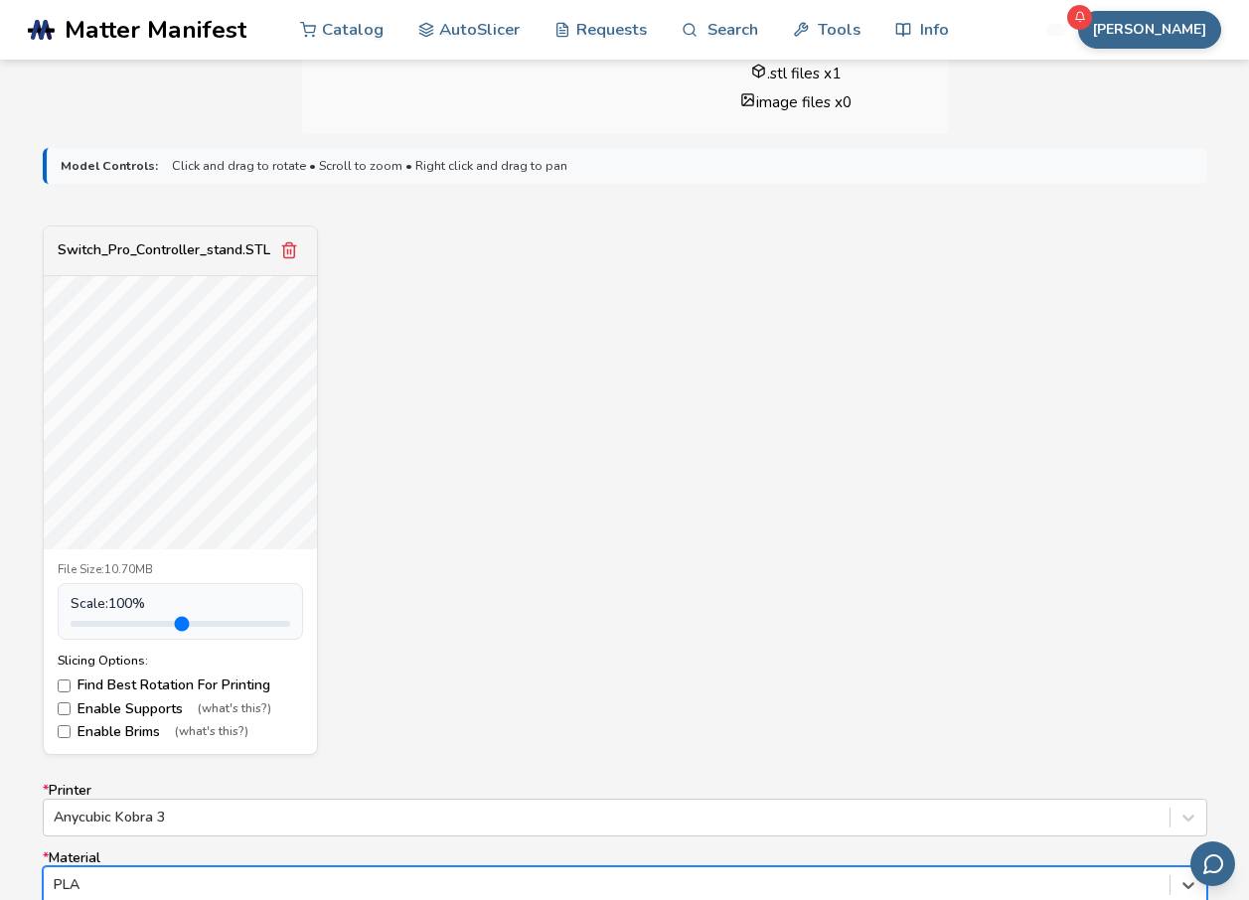
scroll to position [631, 0]
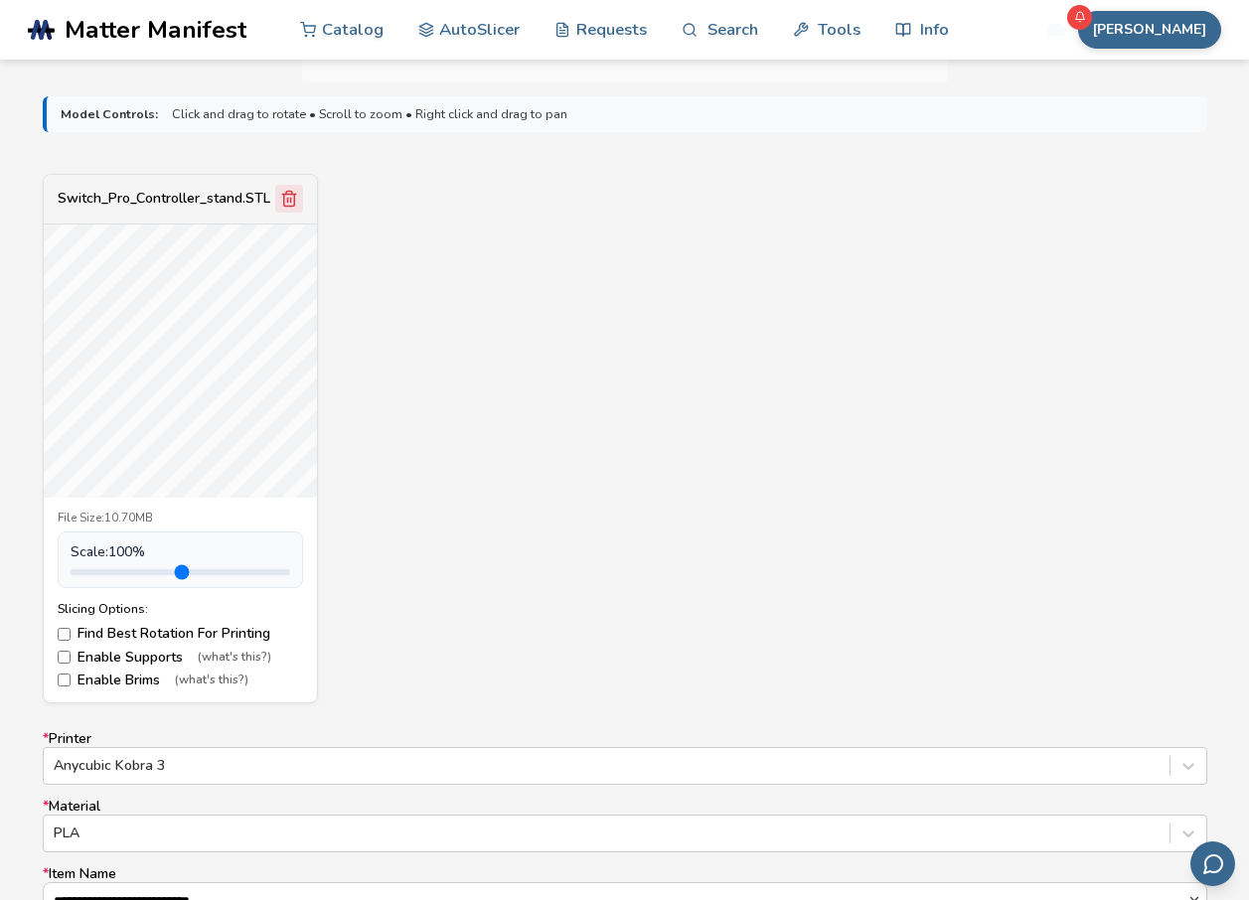
click at [287, 207] on icon "Remove model" at bounding box center [288, 199] width 11 height 15
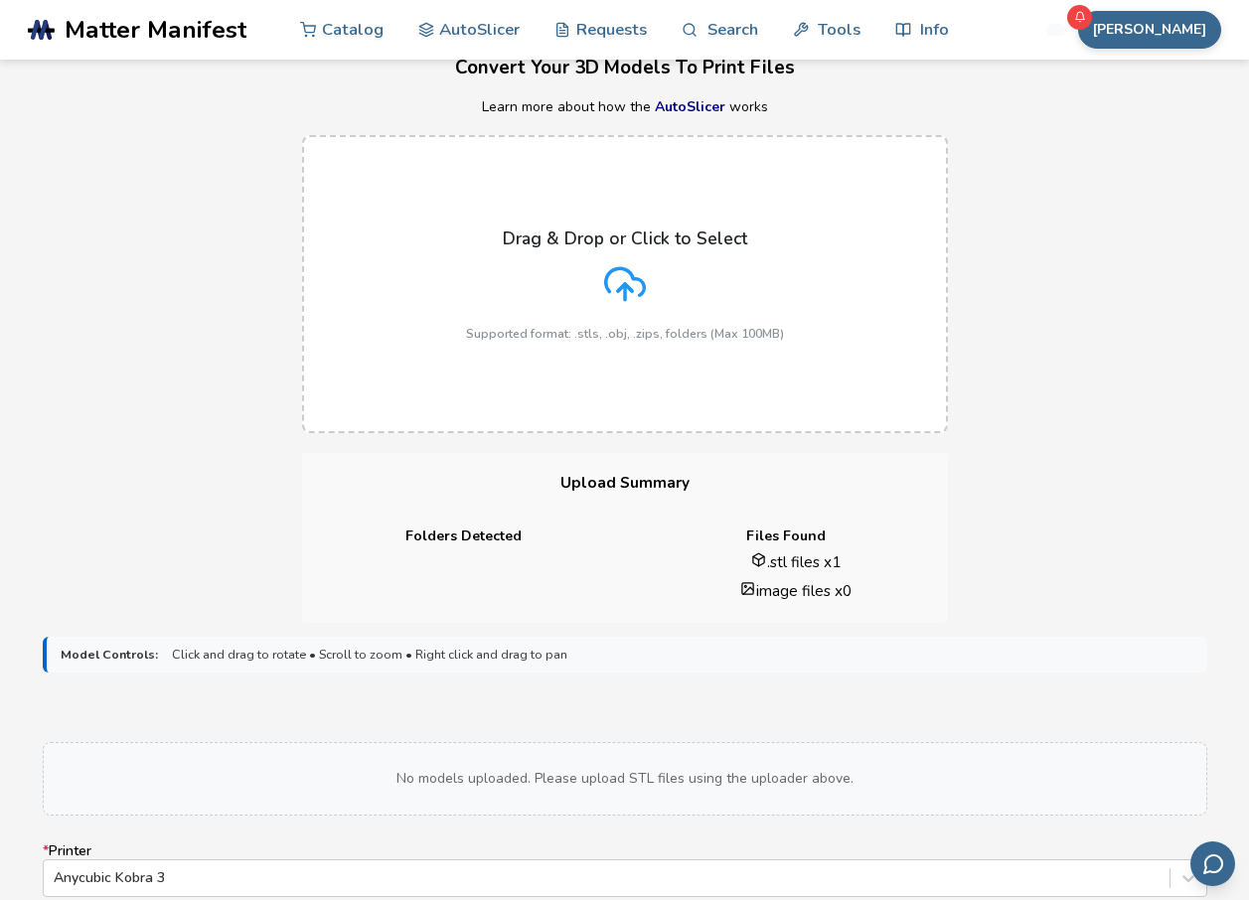
scroll to position [99, 0]
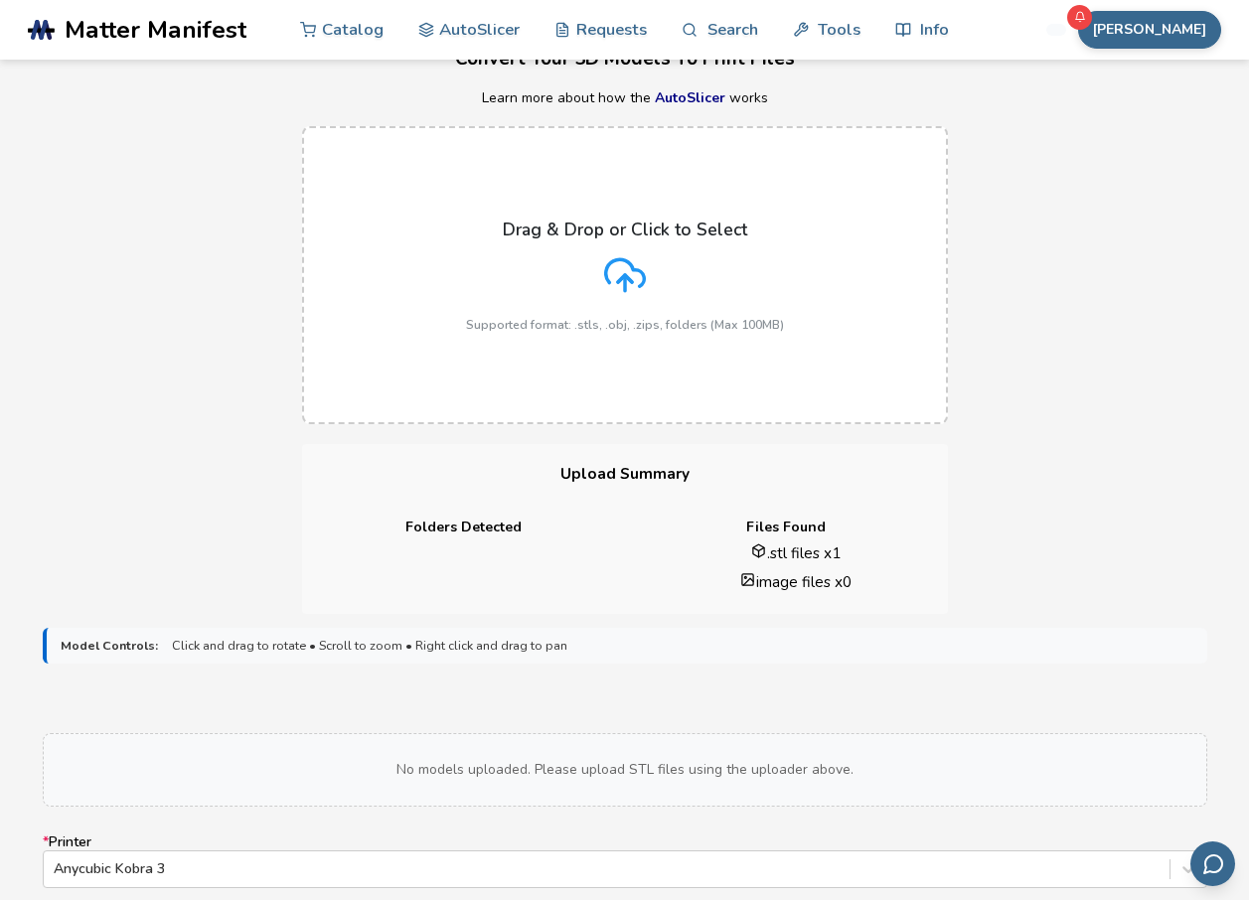
click at [545, 389] on label "Drag & Drop or Click to Select Supported format: .stls, .obj, .zips, folders (M…" at bounding box center [625, 275] width 646 height 298
click at [0, 0] on input "Drag & Drop or Click to Select Supported format: .stls, .obj, .zips, folders (M…" at bounding box center [0, 0] width 0 height 0
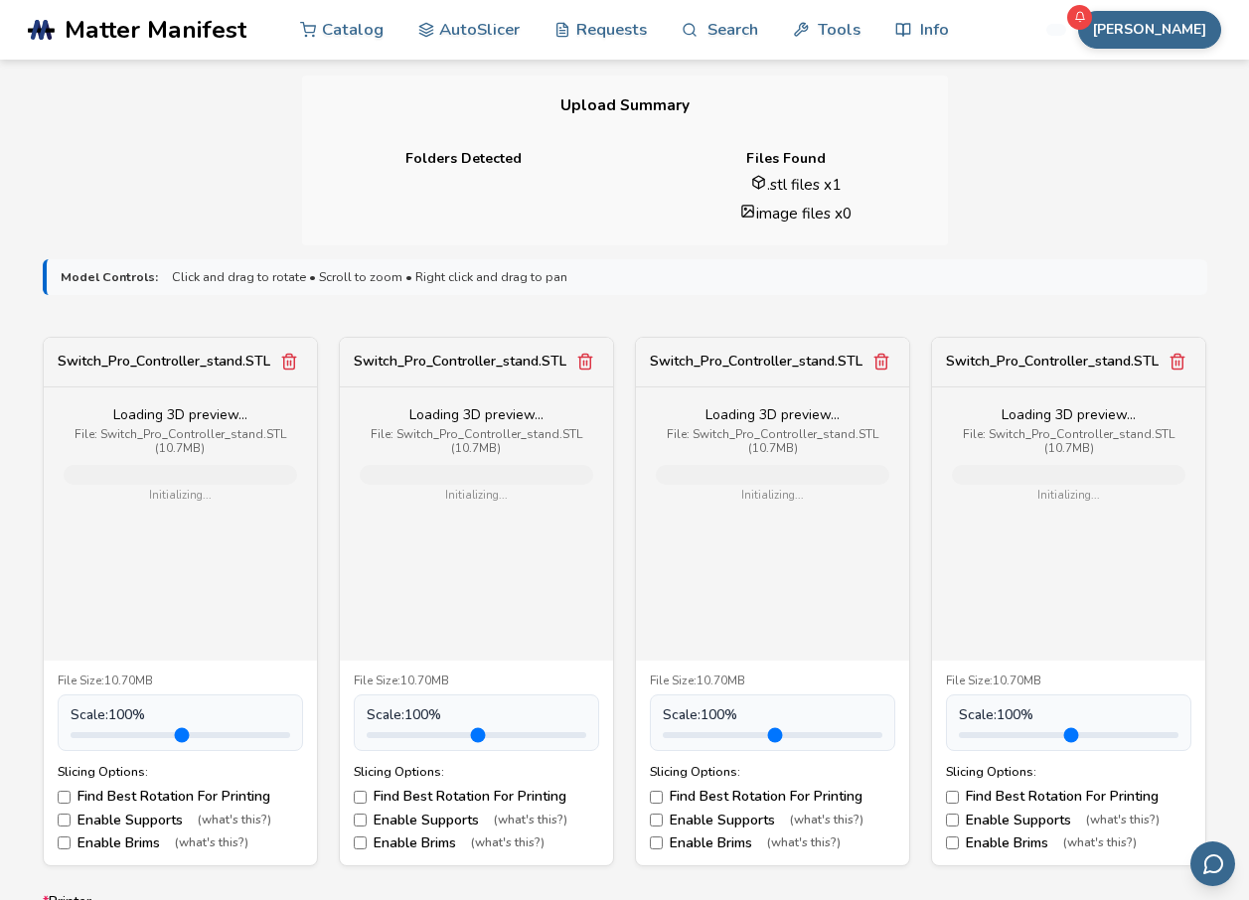
scroll to position [596, 0]
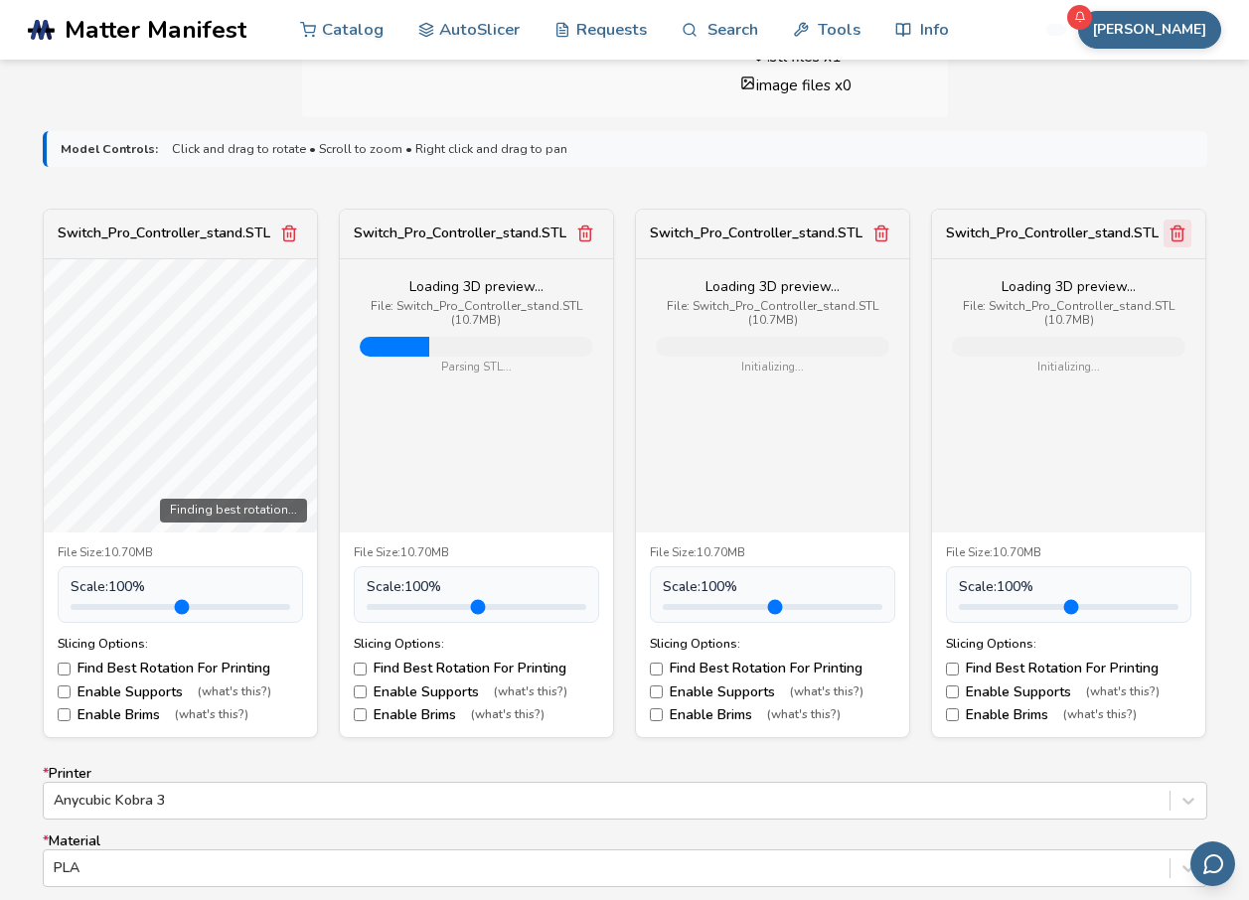
click at [580, 238] on icon "Remove model" at bounding box center [585, 234] width 11 height 15
click at [884, 236] on line "Remove model" at bounding box center [884, 235] width 0 height 5
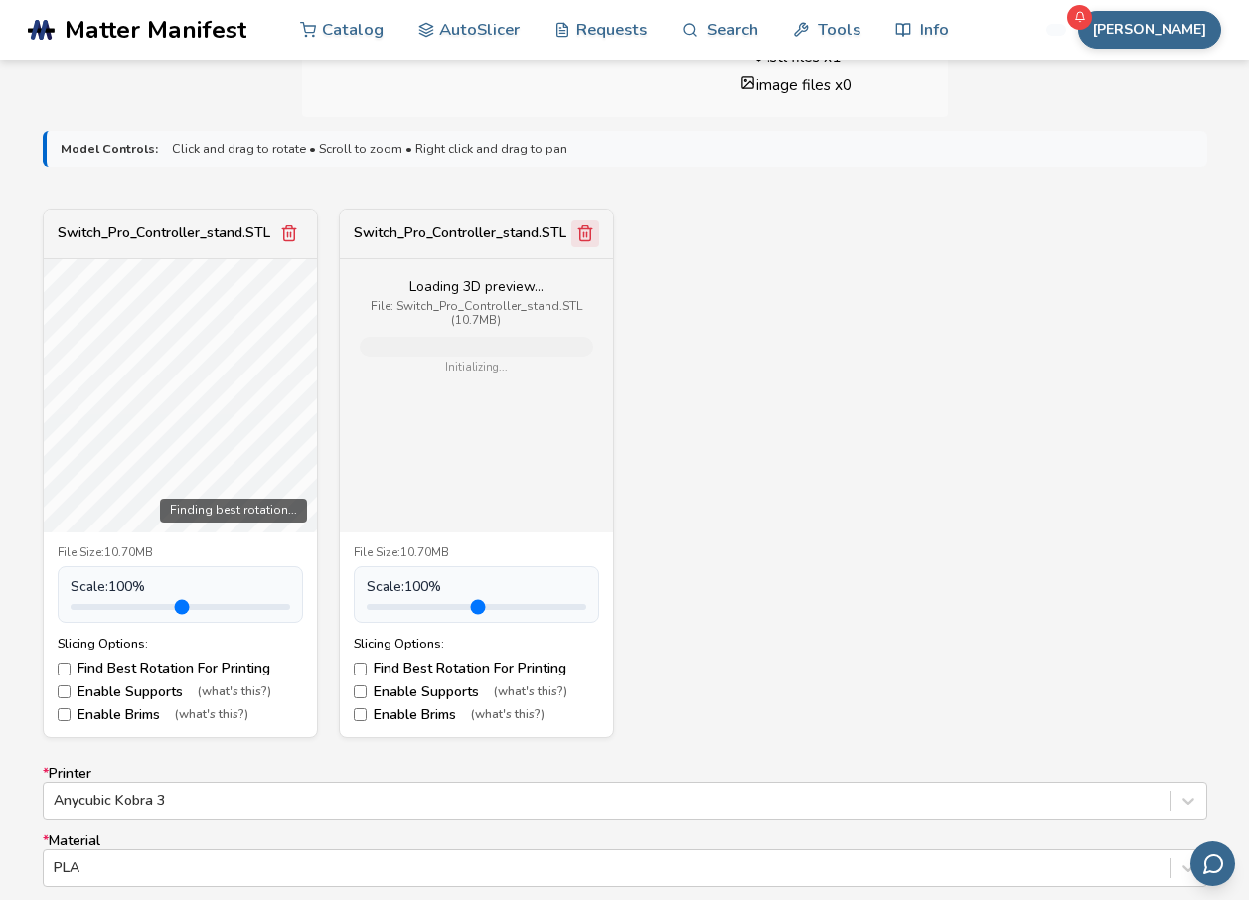
click at [589, 238] on icon "Remove model" at bounding box center [585, 234] width 18 height 18
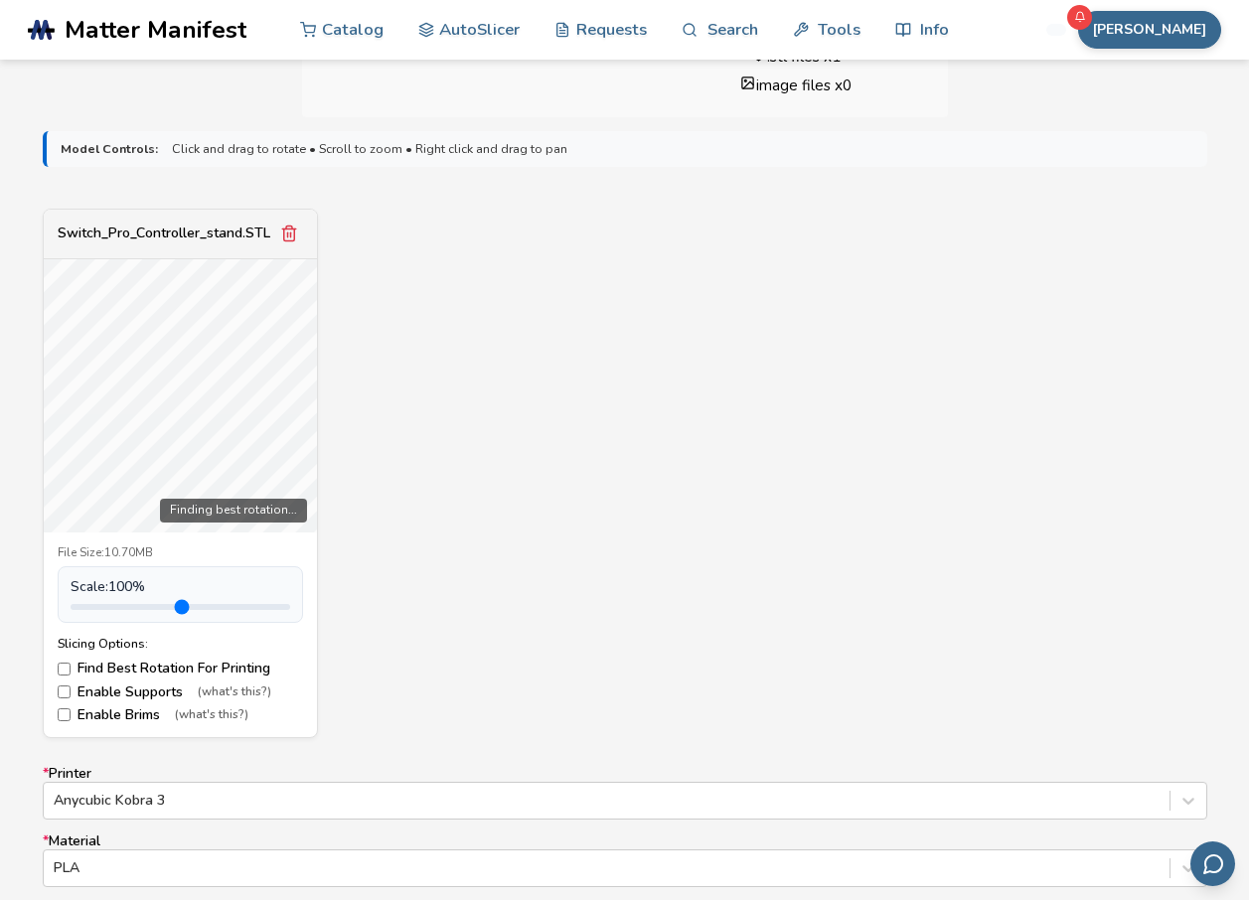
click at [72, 694] on label "Enable Supports (what's this?)" at bounding box center [180, 693] width 245 height 16
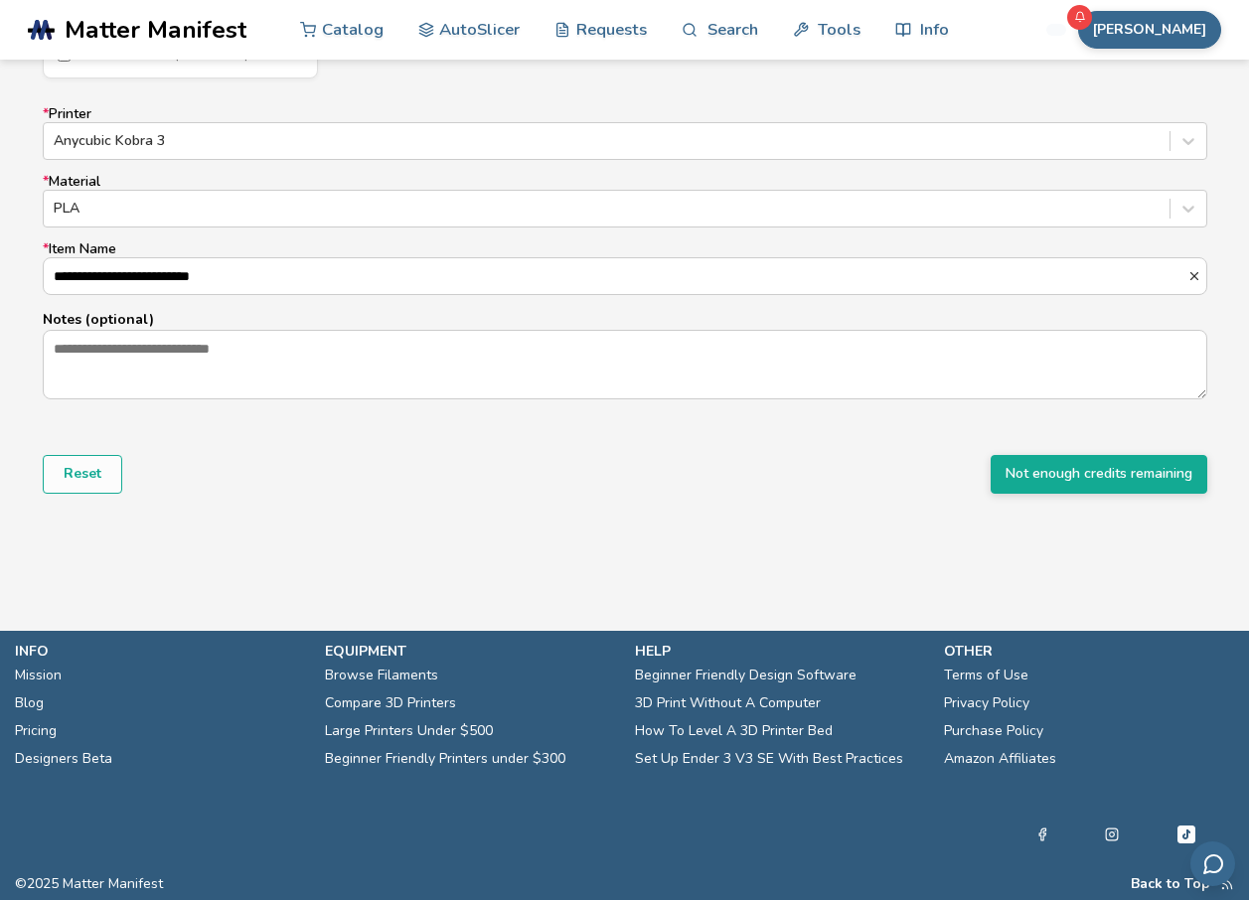
scroll to position [1258, 0]
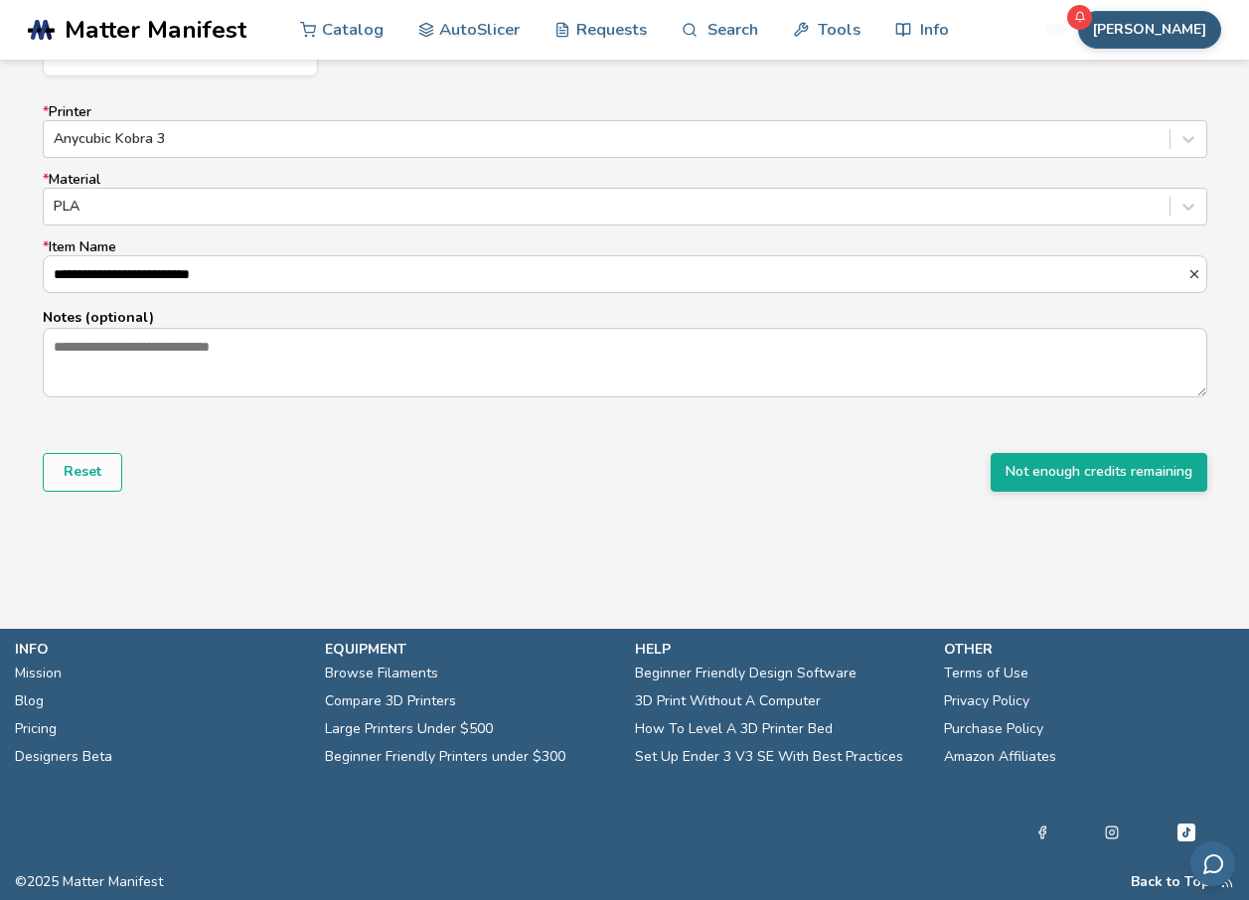
click at [1188, 32] on button "[PERSON_NAME]" at bounding box center [1149, 30] width 143 height 38
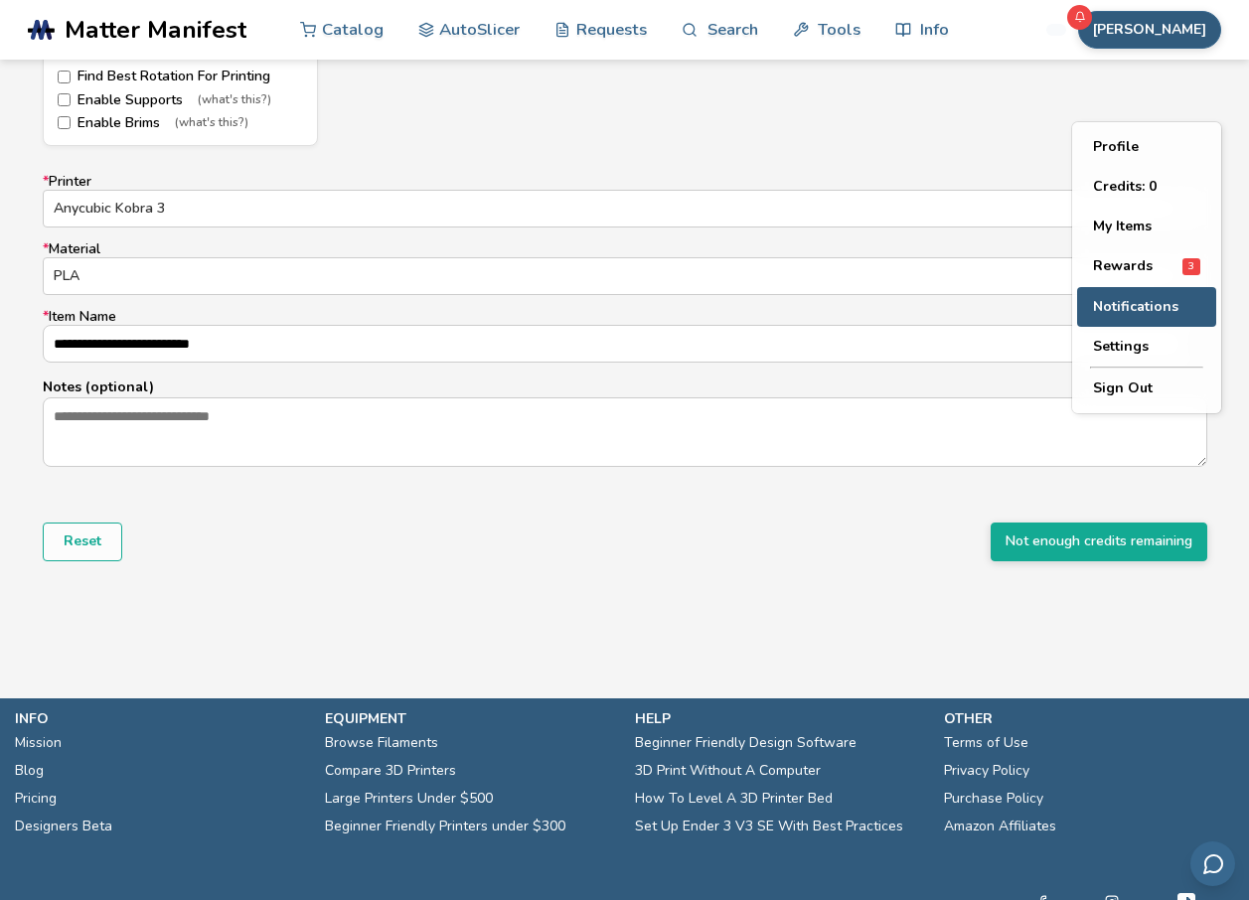
scroll to position [1059, 0]
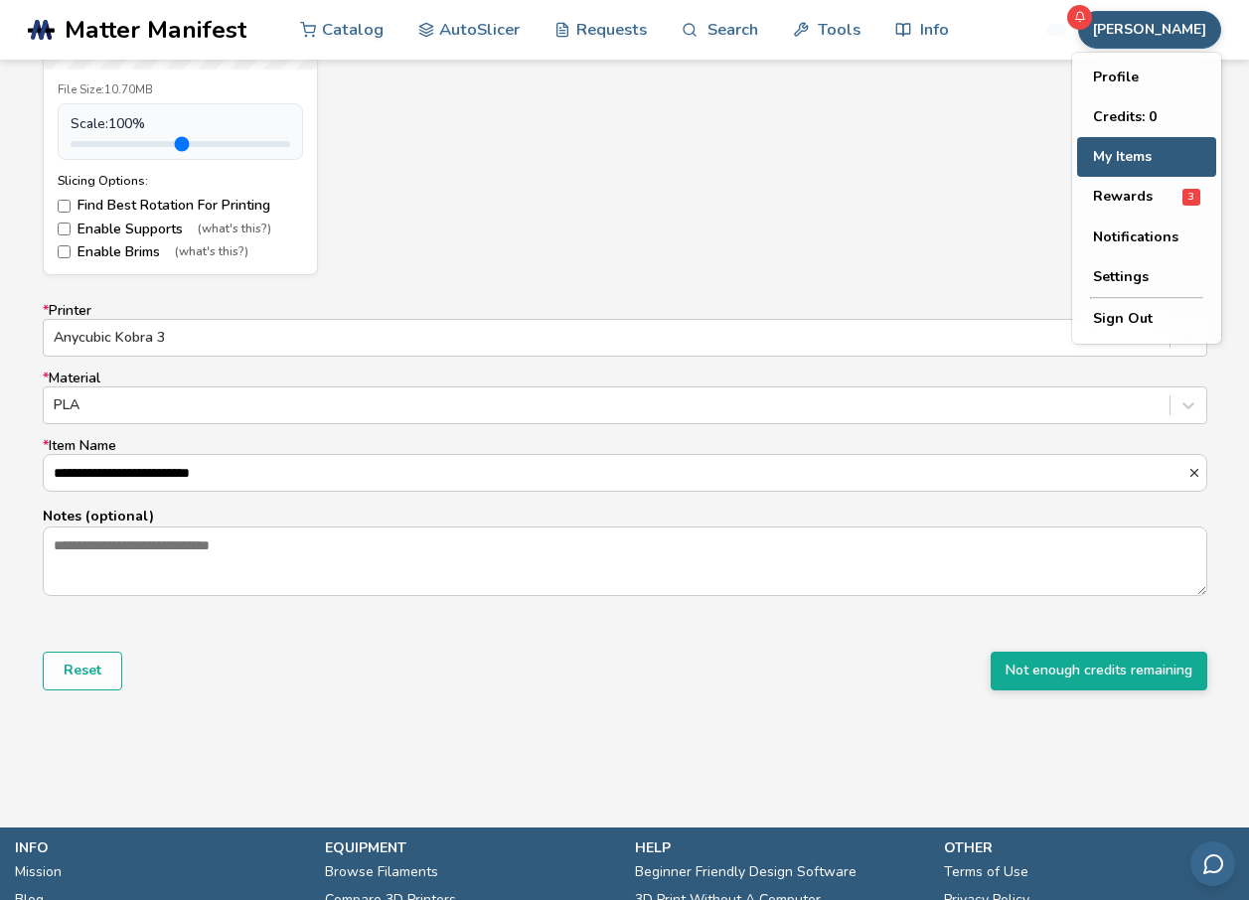
click at [1137, 160] on button "My Items" at bounding box center [1146, 157] width 139 height 40
